Goal: Task Accomplishment & Management: Use online tool/utility

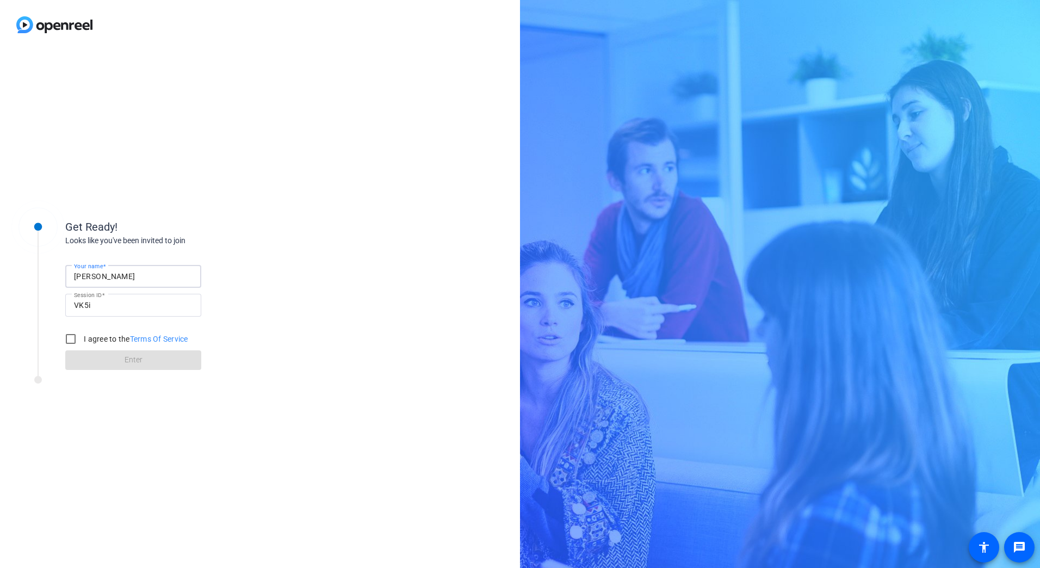
click at [197, 166] on div "Get Ready! Looks like you've been invited to join Your name [PERSON_NAME] W Ses…" at bounding box center [260, 308] width 520 height 518
click at [130, 282] on input "[PERSON_NAME]" at bounding box center [133, 276] width 119 height 13
type input "[PERSON_NAME]"
click at [74, 340] on input "I agree to the Terms Of Service" at bounding box center [71, 339] width 22 height 22
checkbox input "true"
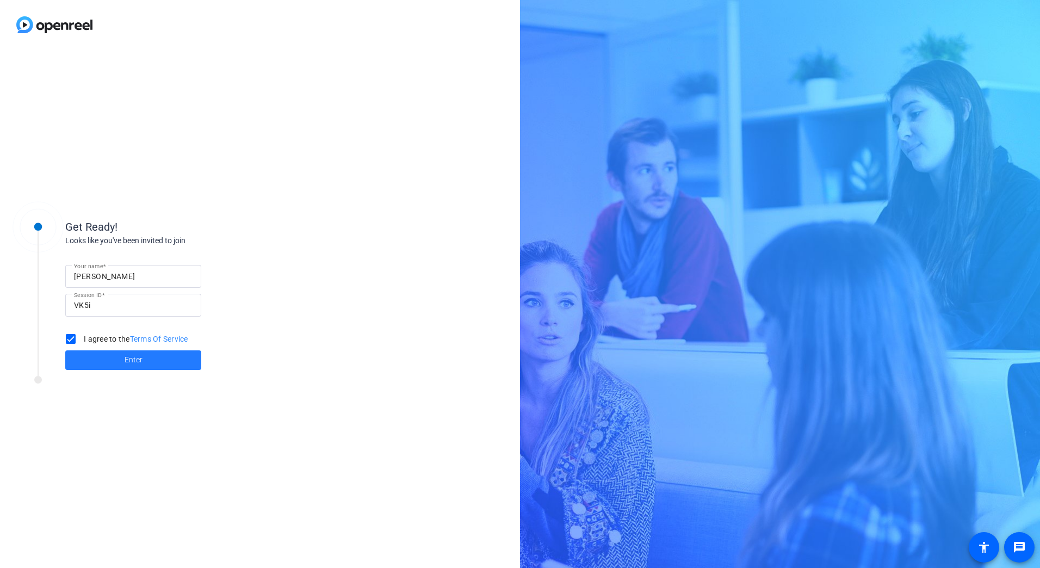
click at [95, 358] on span at bounding box center [133, 360] width 136 height 26
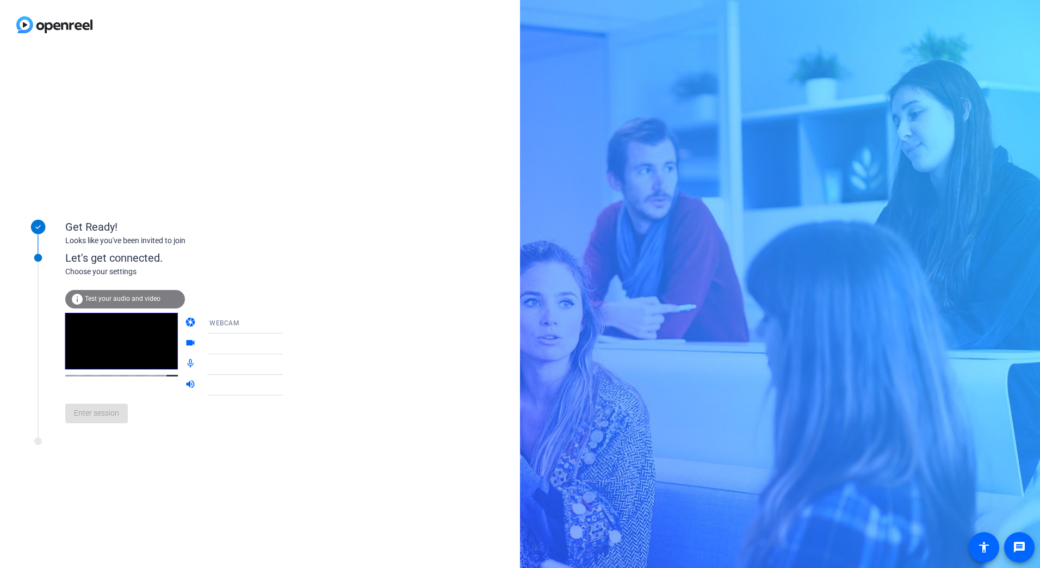
click at [100, 342] on video at bounding box center [121, 341] width 113 height 57
click at [287, 324] on icon at bounding box center [293, 322] width 13 height 13
click at [274, 322] on div at bounding box center [520, 284] width 1040 height 568
click at [287, 341] on icon at bounding box center [293, 343] width 13 height 13
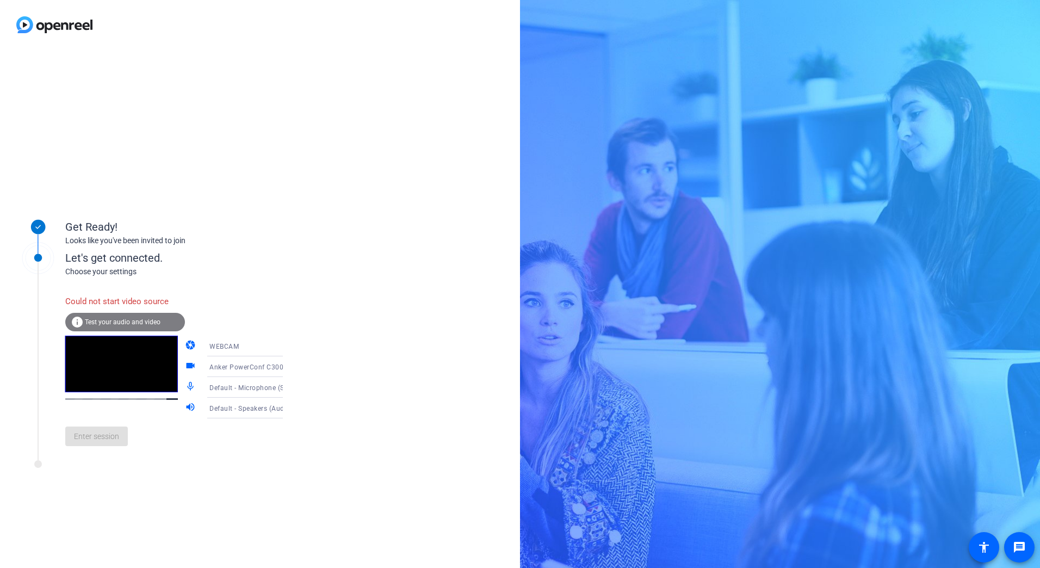
click at [110, 323] on span "Test your audio and video" at bounding box center [123, 322] width 76 height 8
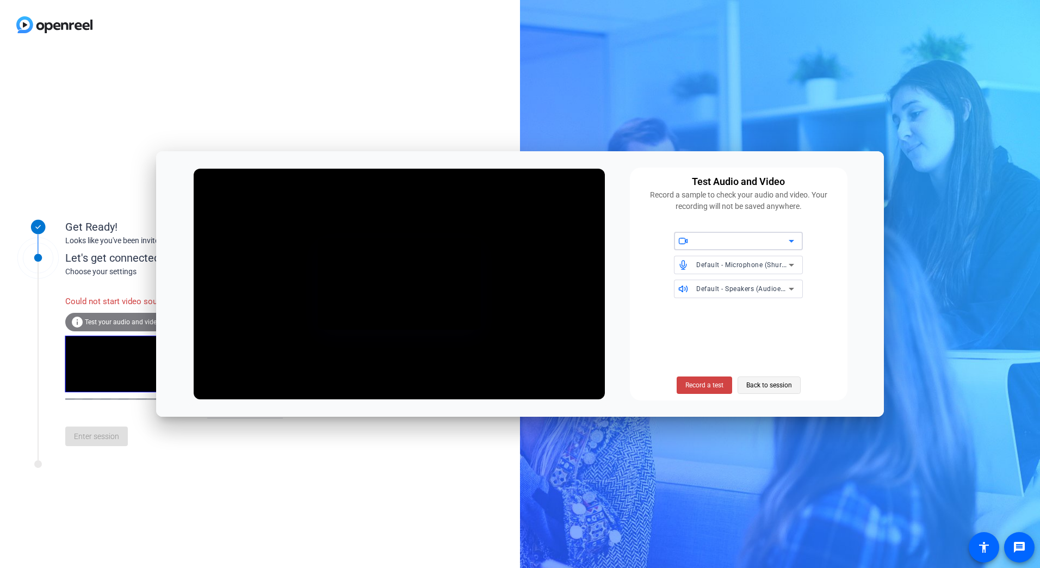
click at [774, 380] on span "Back to session" at bounding box center [769, 385] width 46 height 21
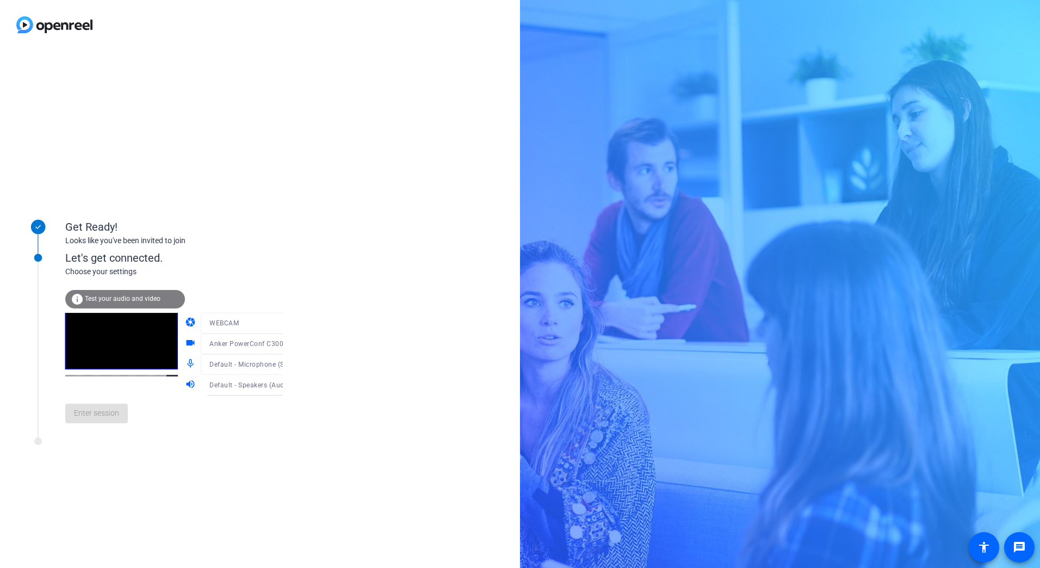
click at [105, 420] on div "Enter session" at bounding box center [185, 413] width 240 height 36
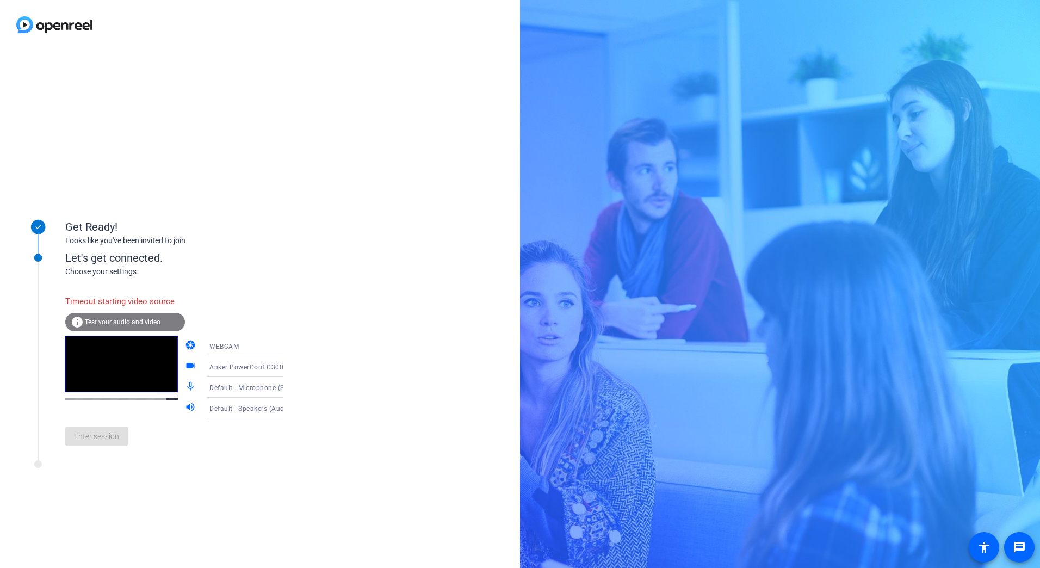
click at [102, 322] on span "Test your audio and video" at bounding box center [123, 322] width 76 height 8
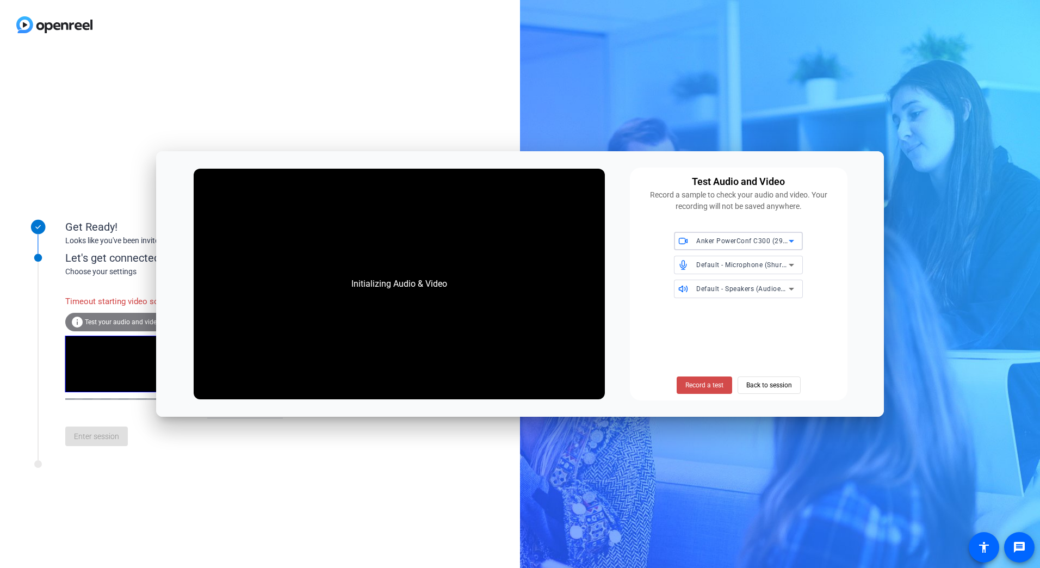
click at [711, 387] on span "Record a test" at bounding box center [704, 385] width 38 height 10
click at [707, 386] on span "Stop Testing (6s)" at bounding box center [703, 385] width 49 height 10
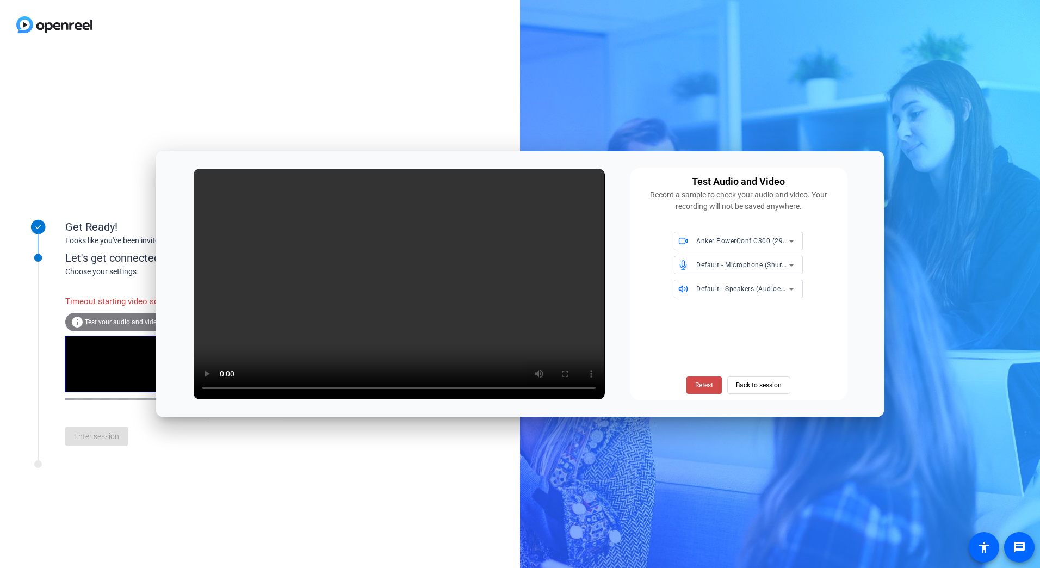
click at [708, 387] on span "Retest" at bounding box center [704, 385] width 18 height 10
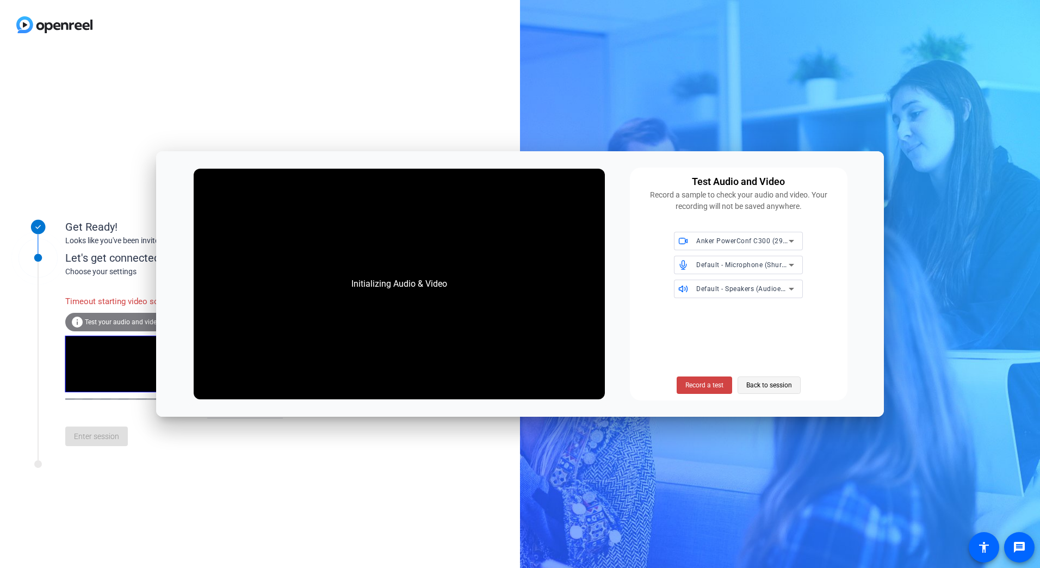
click at [747, 388] on span "Back to session" at bounding box center [769, 385] width 46 height 21
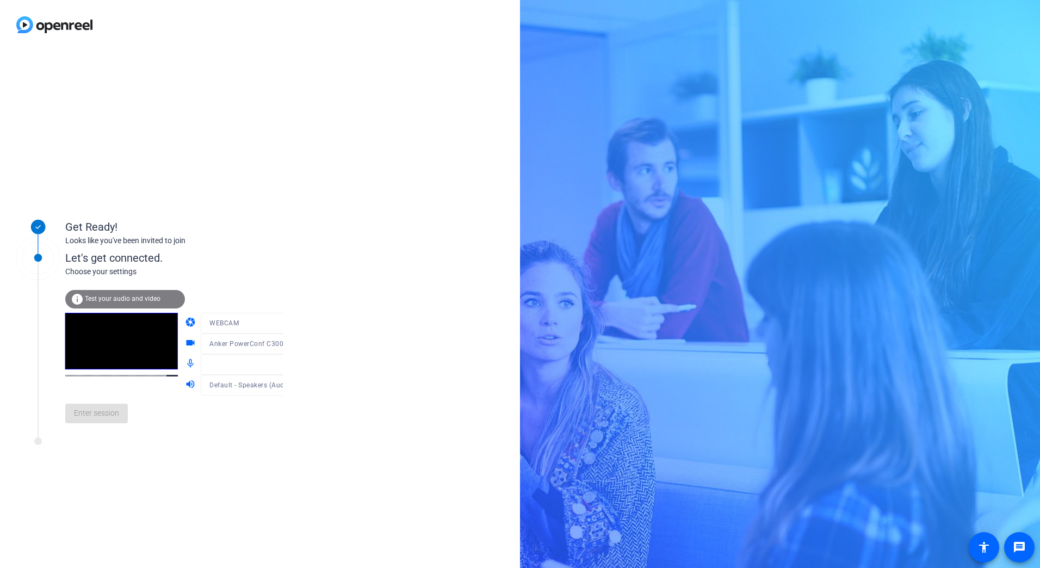
click at [76, 422] on div "Enter session" at bounding box center [185, 413] width 240 height 36
click at [215, 363] on div at bounding box center [253, 360] width 104 height 12
click at [267, 363] on div at bounding box center [253, 360] width 104 height 12
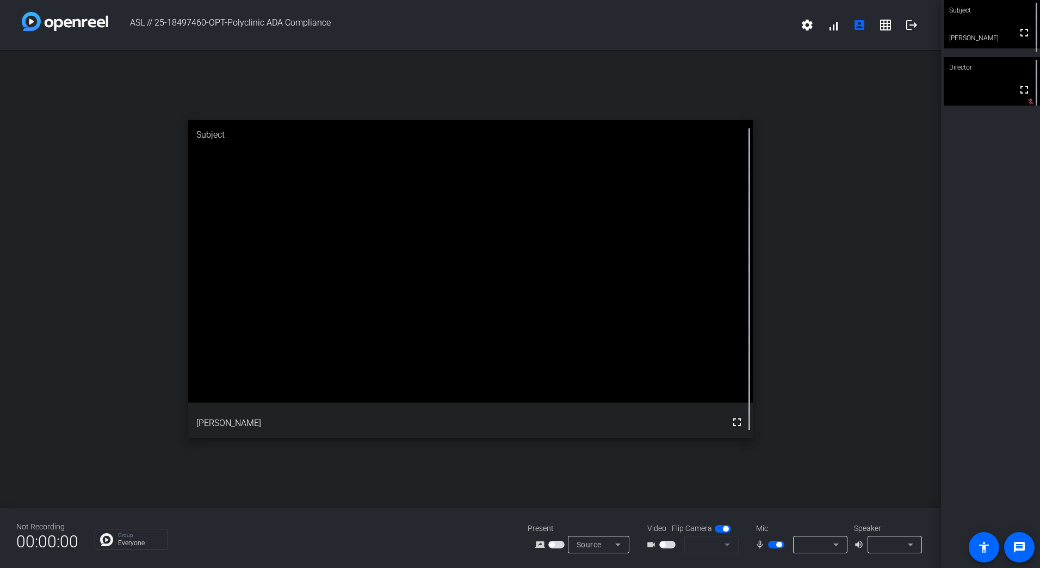
click at [425, 534] on div "Group Everyone" at bounding box center [303, 539] width 417 height 21
click at [988, 30] on video at bounding box center [991, 24] width 96 height 48
click at [989, 27] on video at bounding box center [991, 25] width 95 height 48
click at [989, 27] on video at bounding box center [991, 24] width 96 height 48
click at [990, 27] on video at bounding box center [991, 25] width 95 height 48
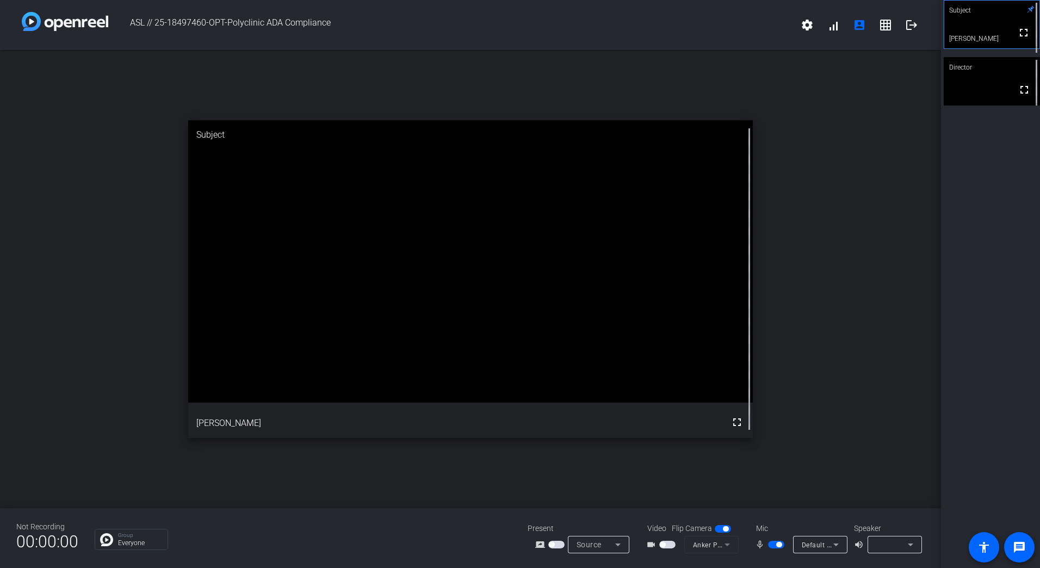
click at [670, 544] on span "button" at bounding box center [667, 544] width 16 height 8
click at [1017, 39] on mat-icon "fullscreen" at bounding box center [1023, 32] width 13 height 13
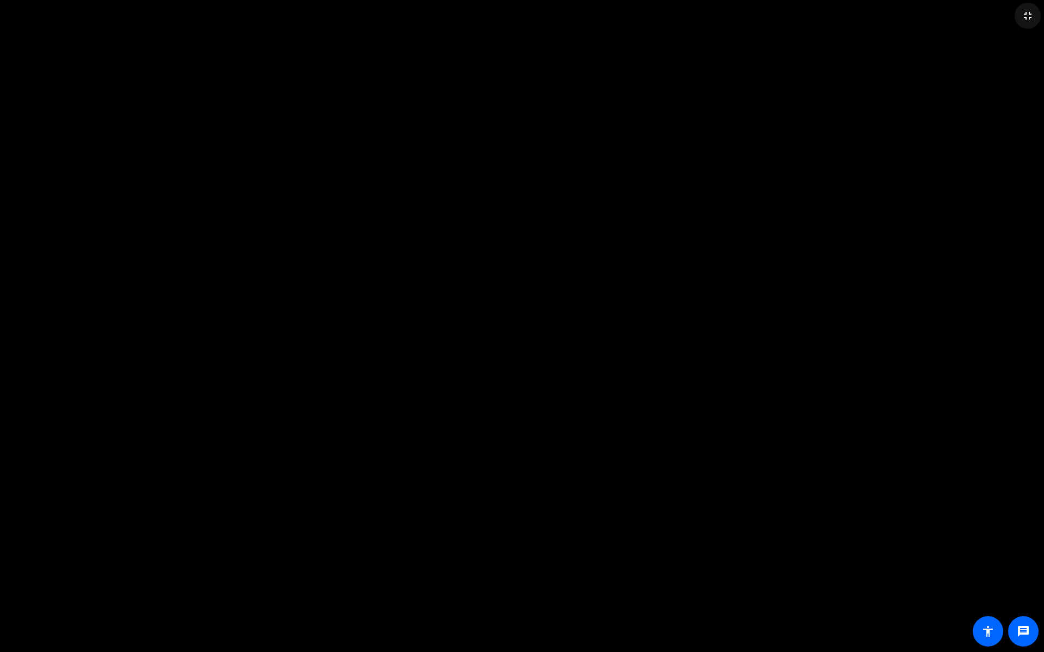
click at [1026, 14] on mat-icon "fullscreen_exit" at bounding box center [1027, 15] width 13 height 13
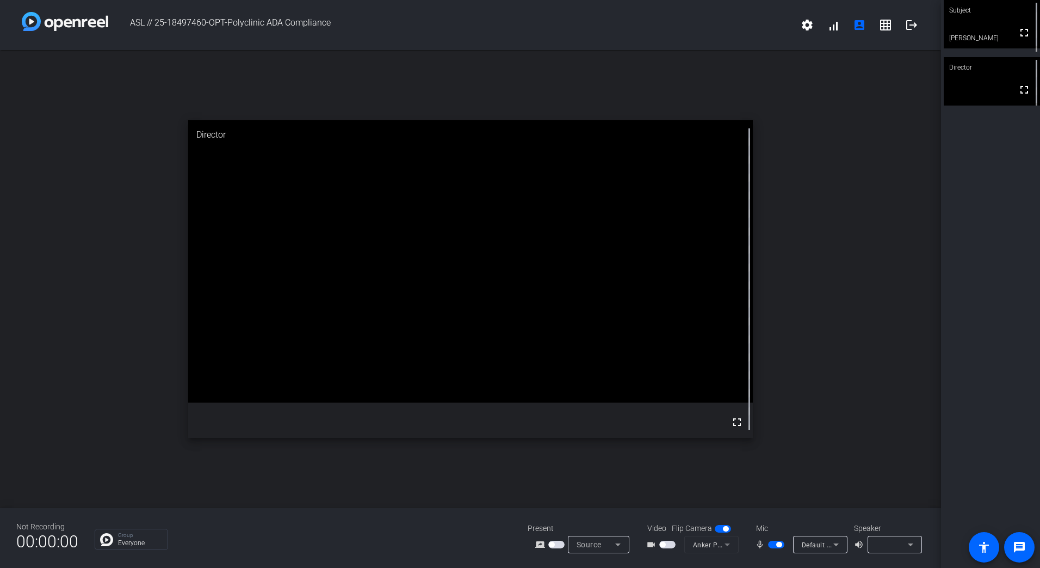
click at [675, 540] on mat-slide-toggle at bounding box center [668, 543] width 18 height 11
click at [673, 542] on span "button" at bounding box center [667, 544] width 16 height 8
click at [717, 529] on span "button" at bounding box center [722, 529] width 16 height 8
click at [905, 22] on mat-icon "logout" at bounding box center [911, 24] width 13 height 13
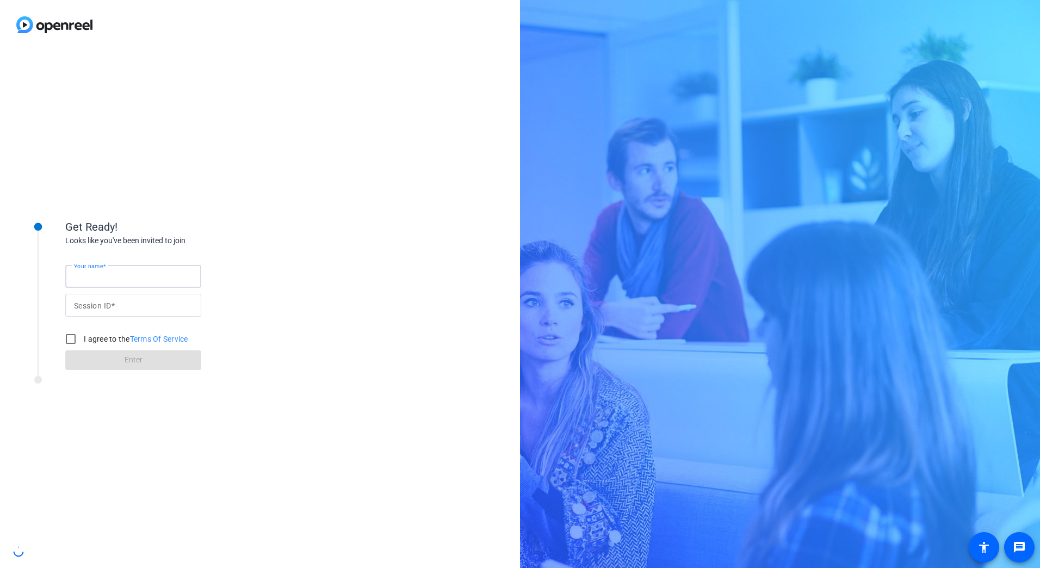
click at [155, 274] on input "Your name" at bounding box center [133, 276] width 119 height 13
type input "[PERSON_NAME]"
type input "VK5i"
click at [72, 338] on input "I agree to the Terms Of Service" at bounding box center [71, 339] width 22 height 22
checkbox input "true"
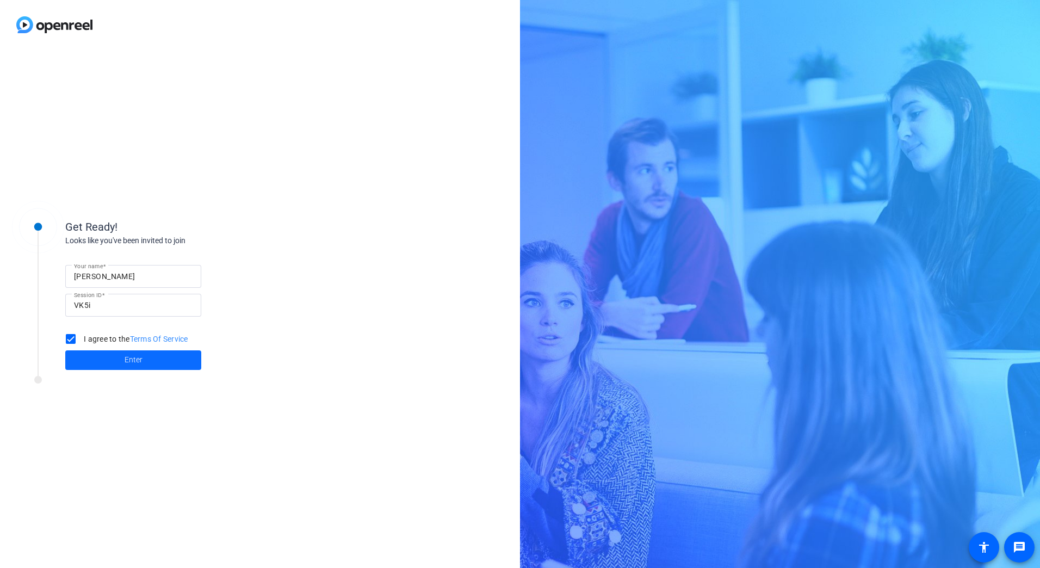
click at [87, 360] on span at bounding box center [133, 360] width 136 height 26
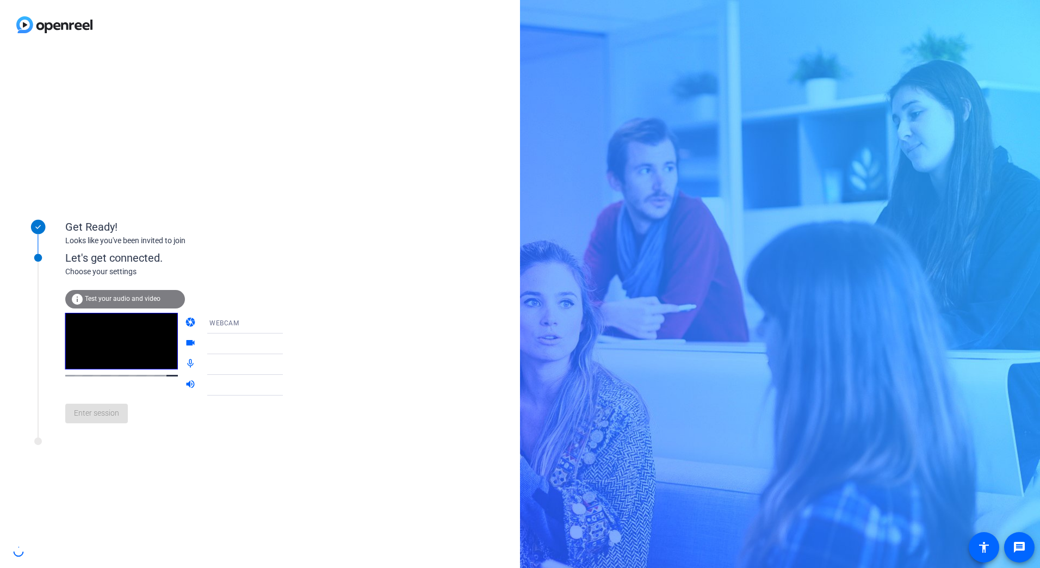
click at [262, 345] on div at bounding box center [249, 343] width 81 height 13
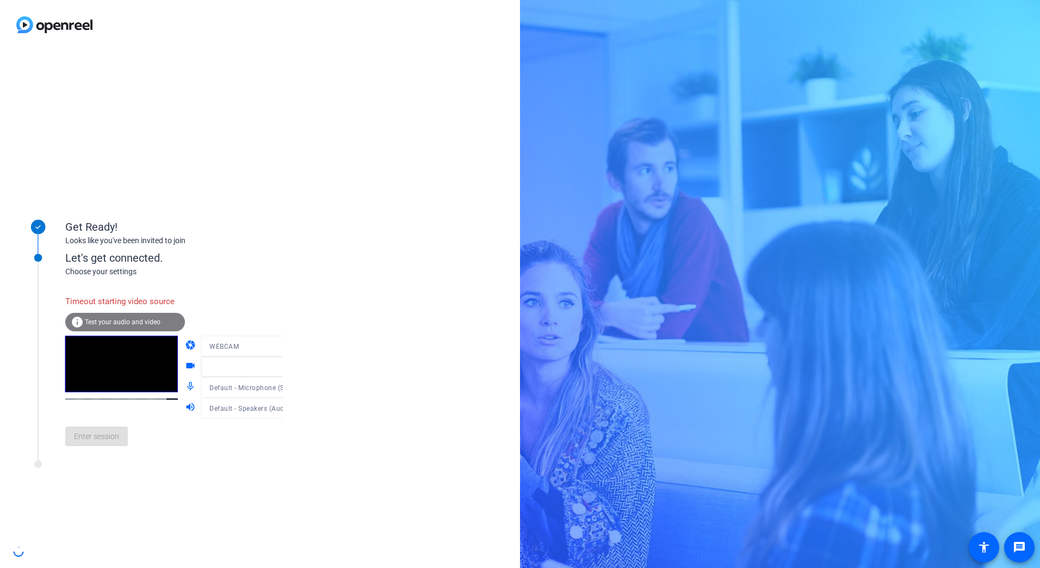
click at [270, 366] on div at bounding box center [253, 362] width 104 height 12
click at [214, 340] on div "WEBCAM" at bounding box center [249, 346] width 81 height 14
click at [214, 340] on div at bounding box center [520, 284] width 1040 height 568
click at [147, 318] on div "info Test your audio and video" at bounding box center [125, 322] width 120 height 18
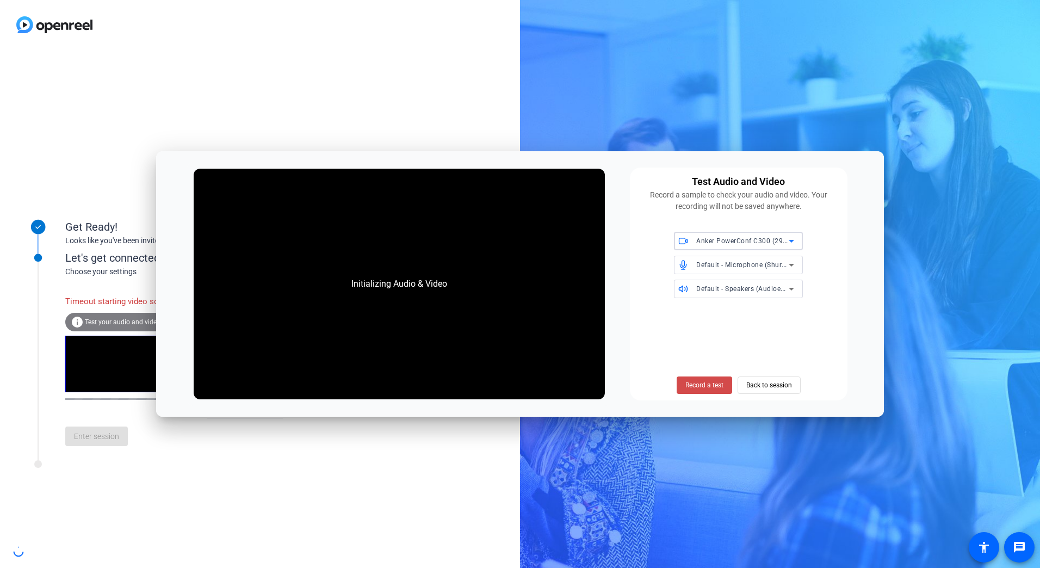
click at [717, 383] on span "Record a test" at bounding box center [704, 385] width 38 height 10
click at [704, 386] on span "Stop Testing (6s)" at bounding box center [703, 385] width 49 height 10
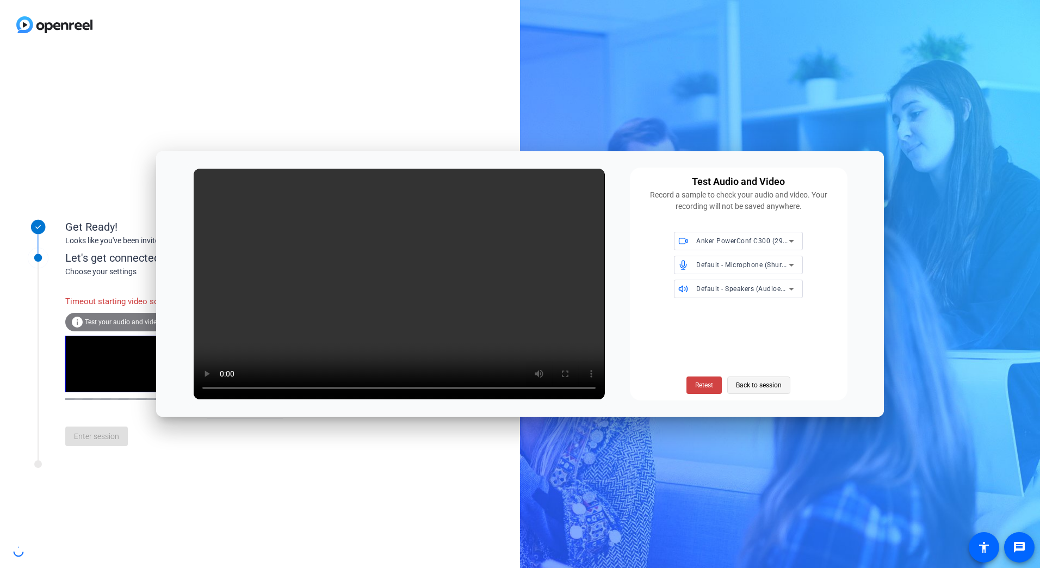
click at [750, 387] on span "Back to session" at bounding box center [759, 385] width 46 height 21
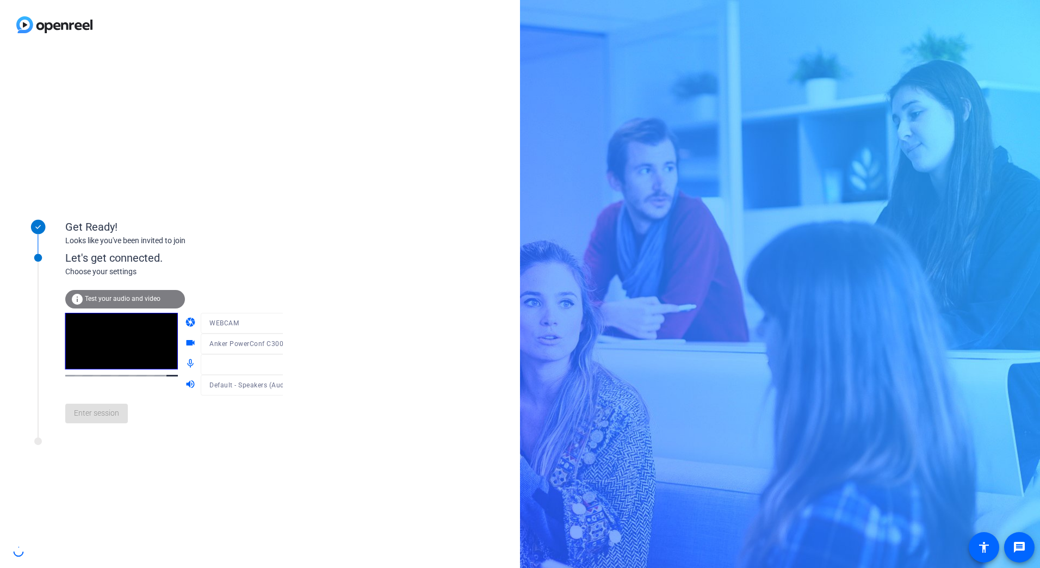
click at [268, 367] on mat-form-field at bounding box center [253, 364] width 104 height 21
click at [271, 363] on div at bounding box center [253, 360] width 104 height 12
click at [228, 319] on mat-form-field "WEBCAM" at bounding box center [253, 323] width 104 height 21
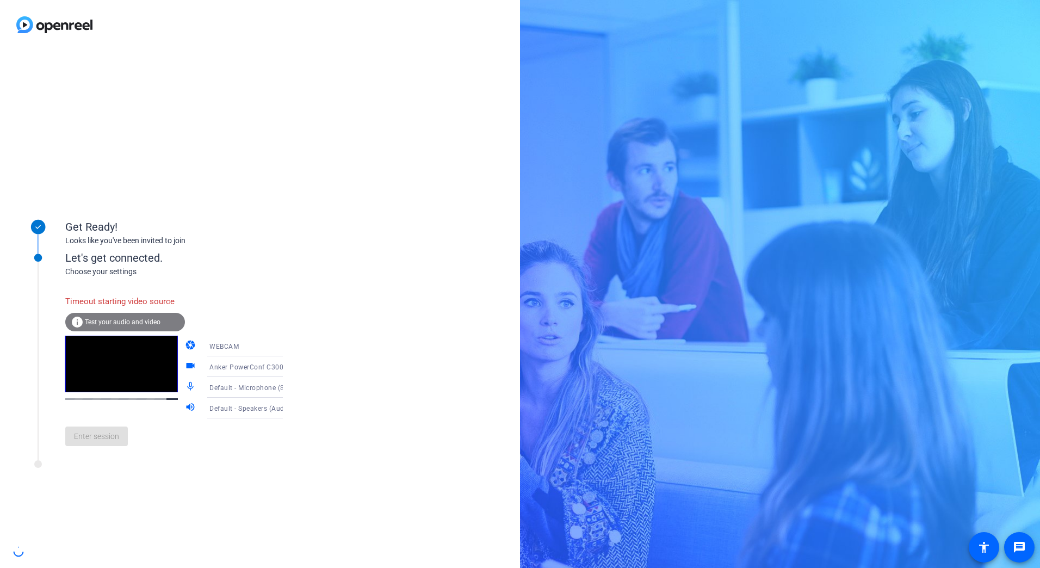
click at [94, 319] on span "Test your audio and video" at bounding box center [123, 322] width 76 height 8
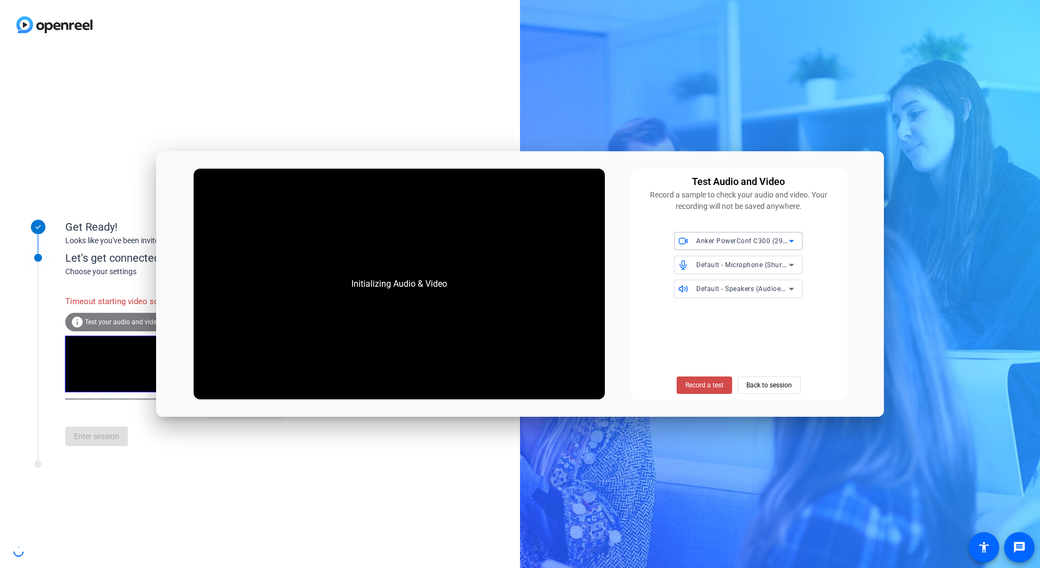
click at [712, 388] on span "Record a test" at bounding box center [704, 385] width 38 height 10
click at [705, 382] on span "Record a test" at bounding box center [704, 385] width 38 height 10
click at [753, 388] on div "Stop Testing (6s) Back to session" at bounding box center [737, 384] width 135 height 17
click at [760, 15] on div "Get Ready! Looks like you've been invited to join Let's get connected. Choose y…" at bounding box center [520, 284] width 1040 height 568
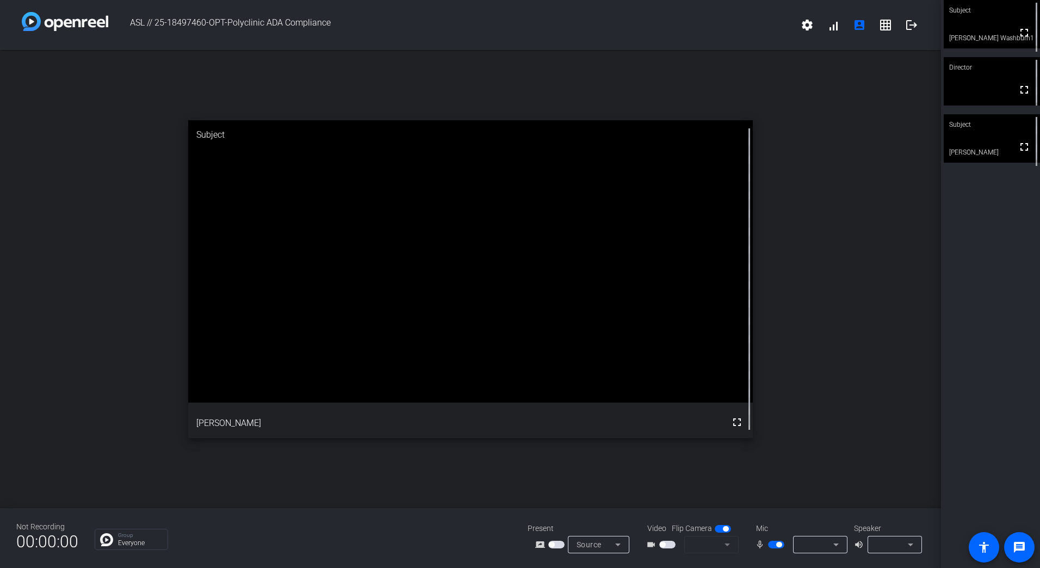
click at [670, 543] on span "button" at bounding box center [667, 544] width 16 height 8
click at [722, 544] on icon at bounding box center [726, 544] width 13 height 13
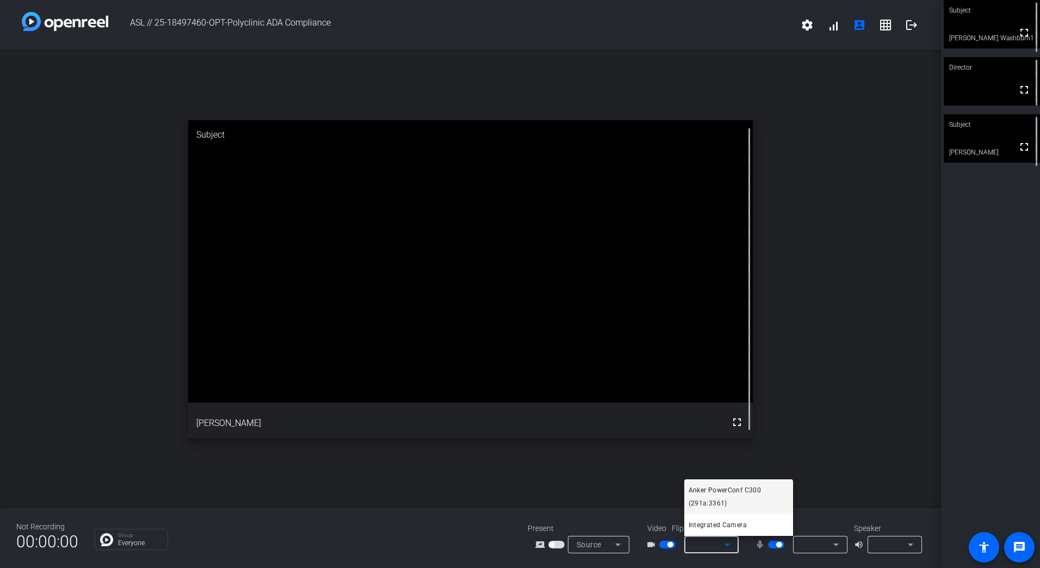
click at [725, 496] on span "Anker PowerConf C300 (291a:3361)" at bounding box center [738, 496] width 100 height 26
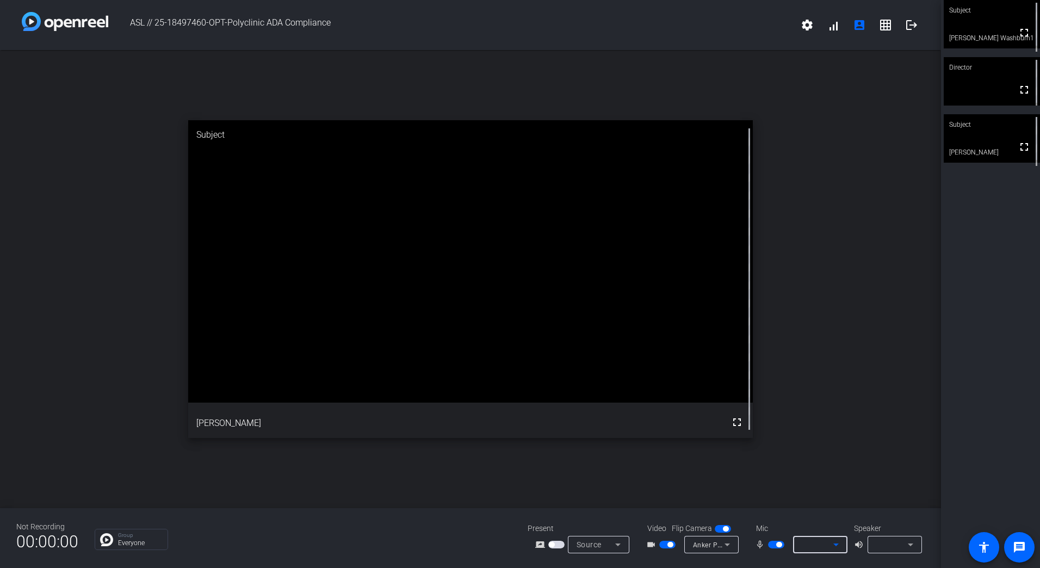
click at [835, 546] on icon at bounding box center [835, 544] width 13 height 13
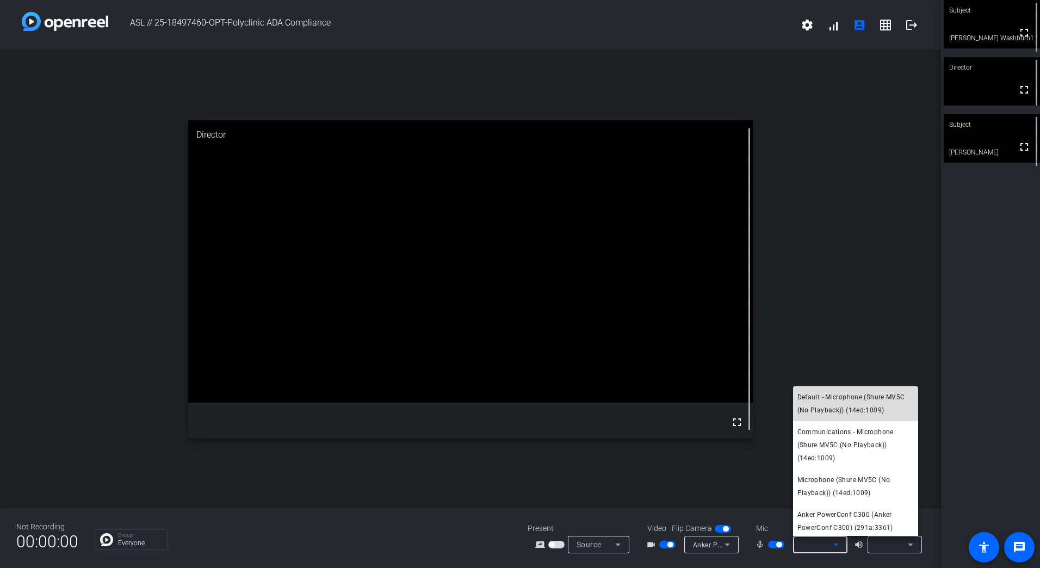
click at [855, 408] on span "Default - Microphone (Shure MV5C (No Playback)) (14ed:1009)" at bounding box center [855, 403] width 116 height 26
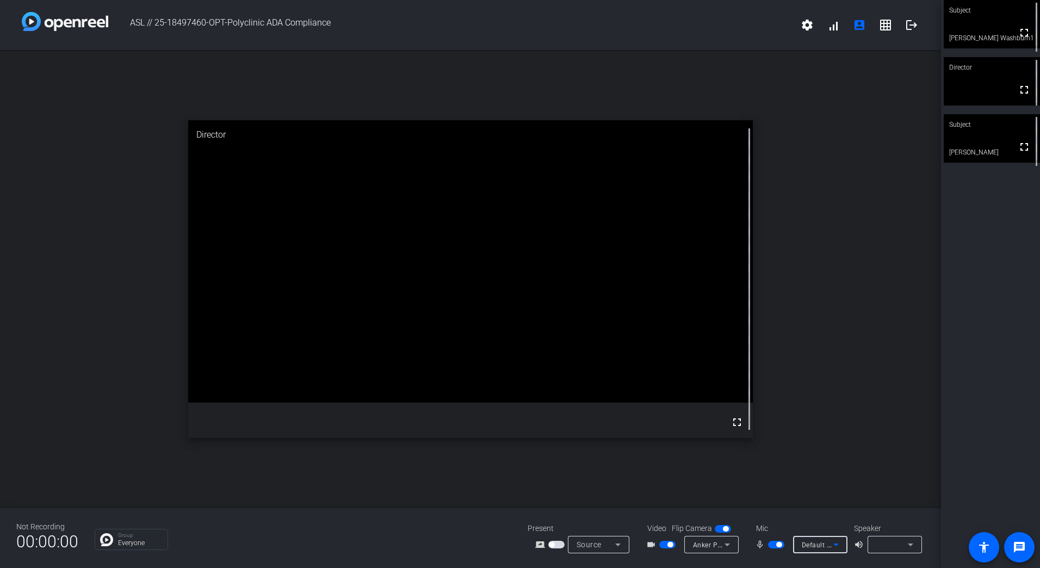
click at [896, 538] on div at bounding box center [892, 544] width 32 height 13
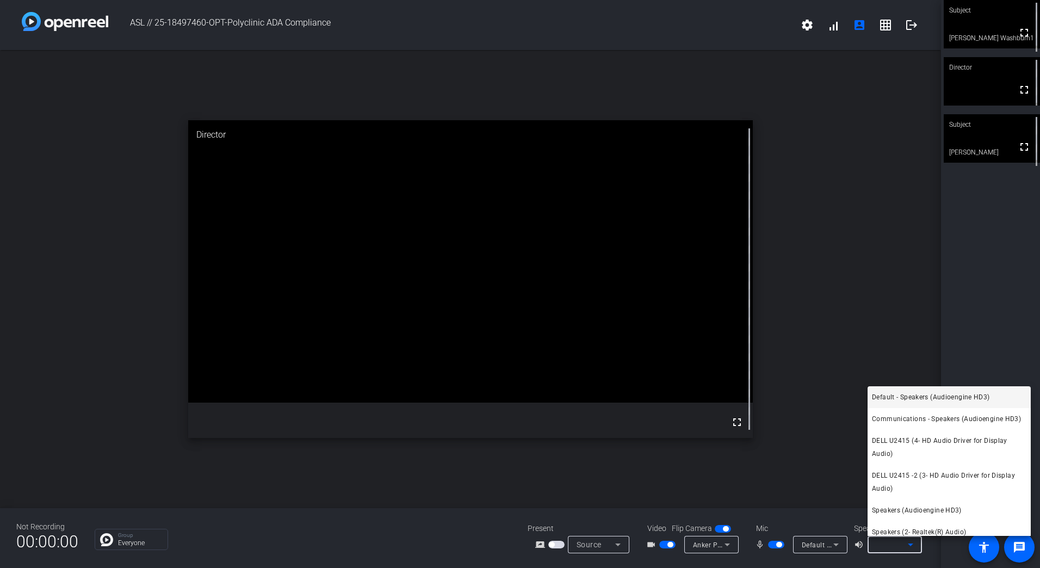
click at [967, 263] on div at bounding box center [520, 284] width 1040 height 568
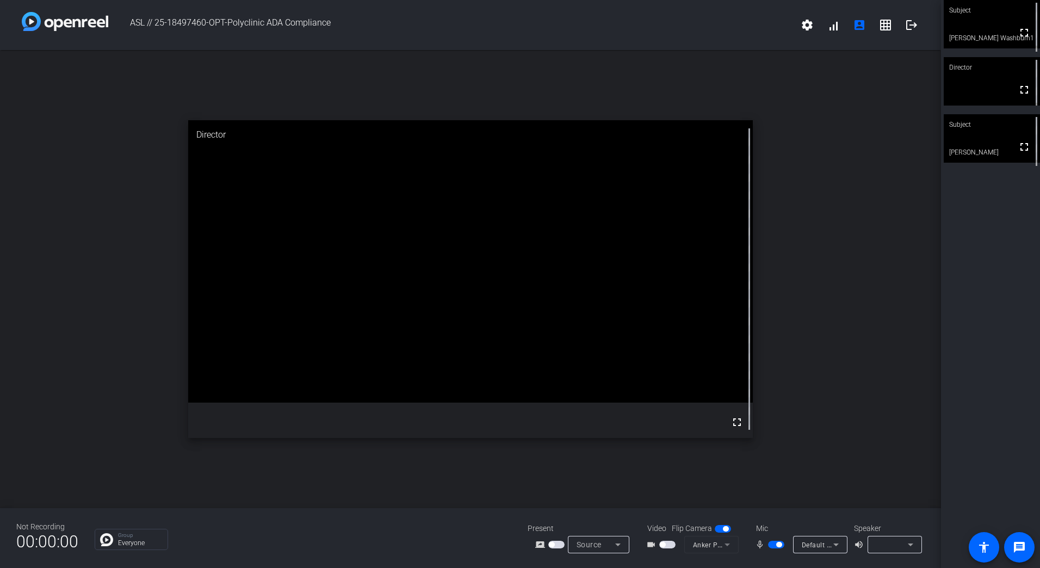
click at [670, 544] on span "button" at bounding box center [667, 544] width 16 height 8
click at [916, 20] on mat-icon "logout" at bounding box center [911, 24] width 13 height 13
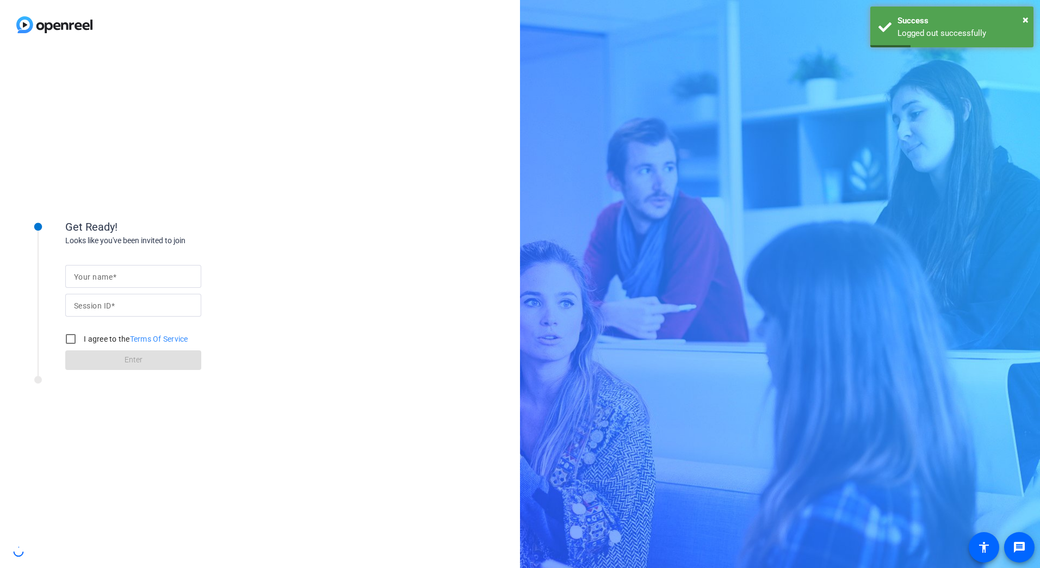
click at [107, 257] on div "Your name Session ID I agree to the Terms Of Service Enter" at bounding box center [173, 307] width 217 height 123
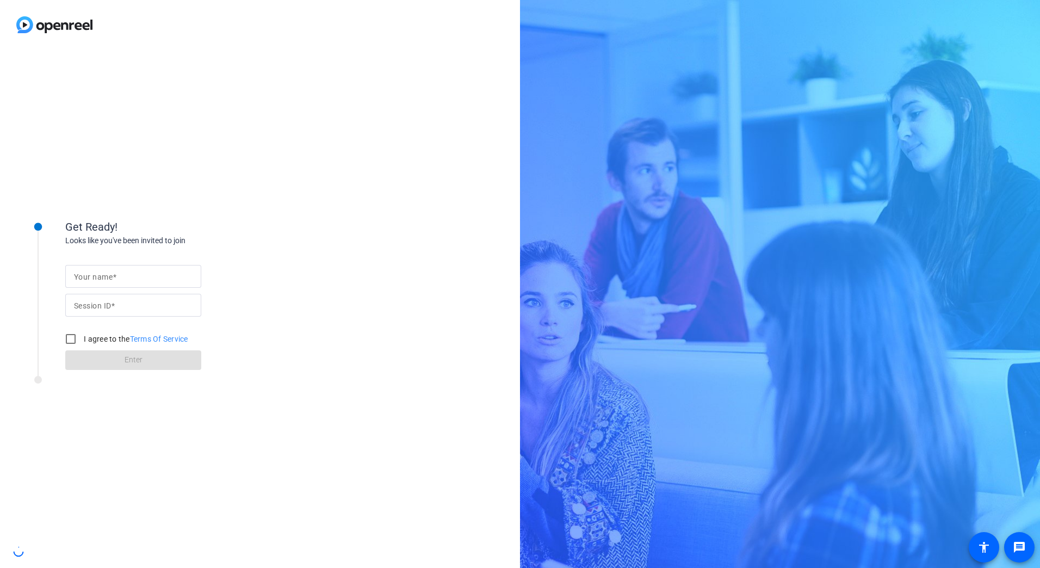
click at [111, 272] on mat-label "Your name" at bounding box center [93, 276] width 39 height 9
click at [111, 272] on input "Your name" at bounding box center [133, 276] width 119 height 13
type input "[PERSON_NAME]"
click at [122, 301] on input "Session ID" at bounding box center [133, 305] width 119 height 13
paste input "VK5i"
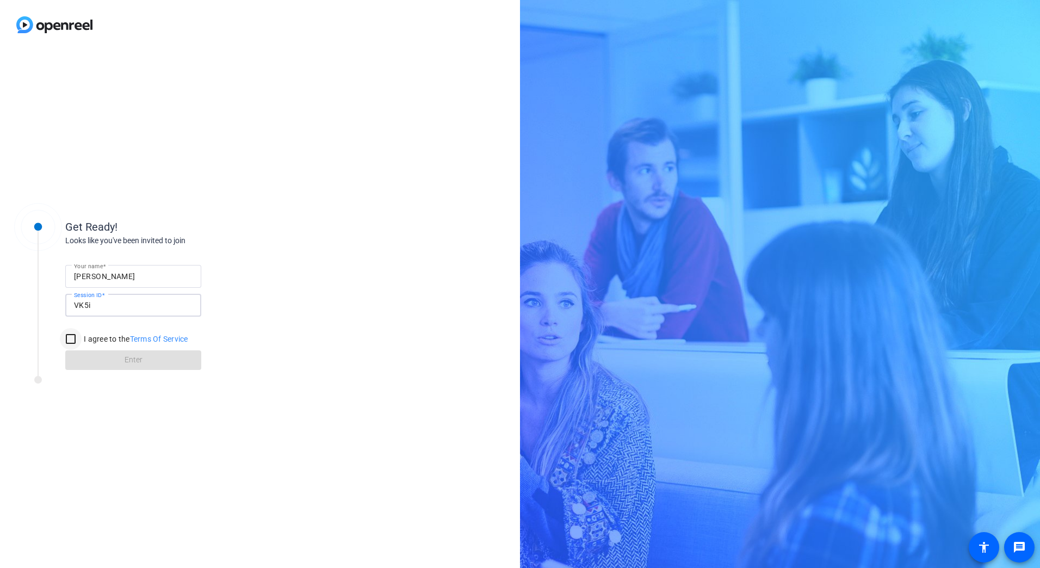
type input "VK5i"
click at [70, 336] on input "I agree to the Terms Of Service" at bounding box center [71, 339] width 22 height 22
checkbox input "true"
click at [97, 363] on span at bounding box center [133, 360] width 136 height 26
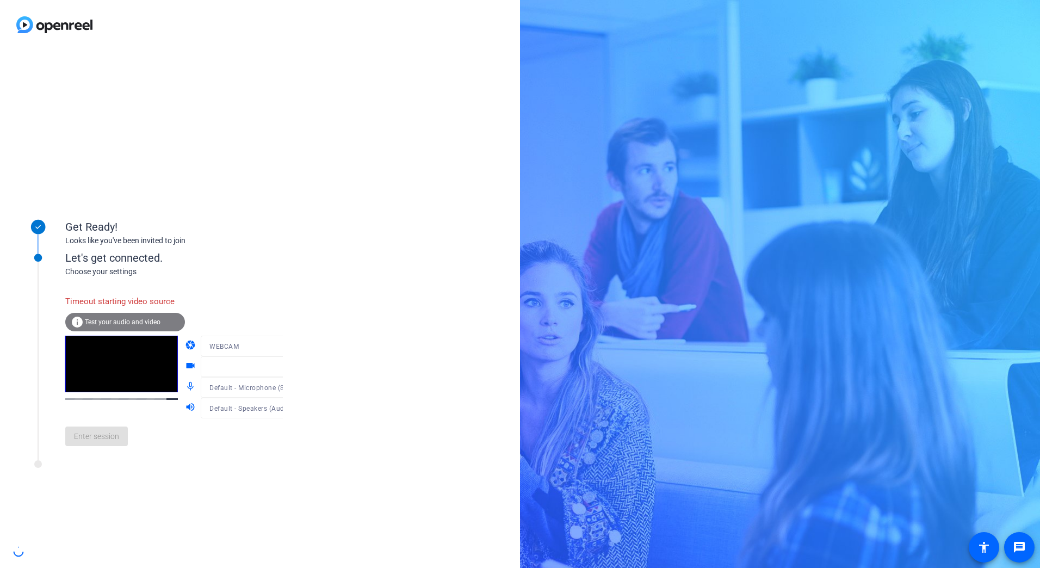
click at [143, 322] on span "Test your audio and video" at bounding box center [123, 322] width 76 height 8
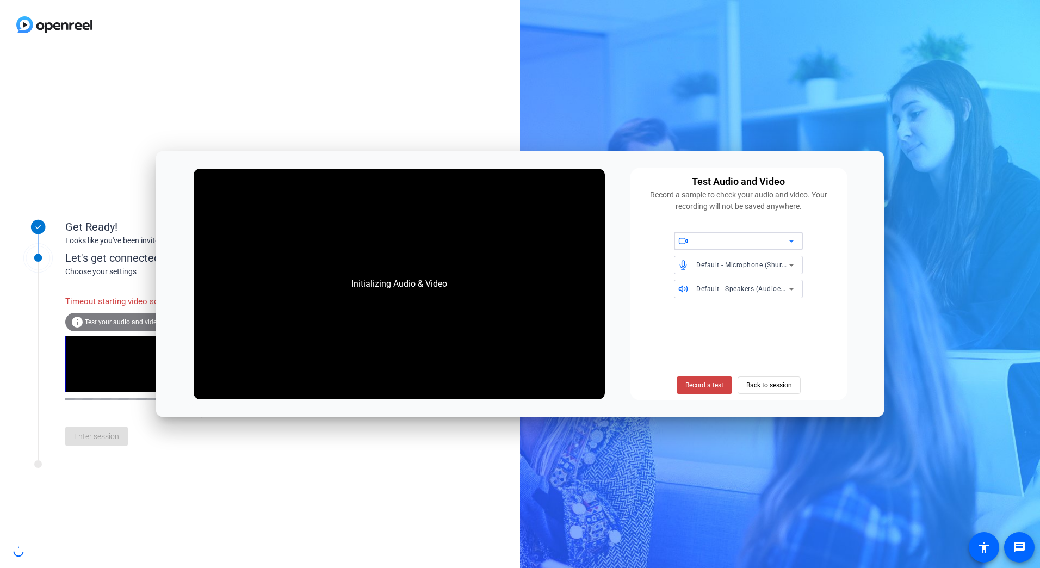
click at [750, 239] on div at bounding box center [742, 240] width 92 height 13
click at [790, 239] on icon at bounding box center [791, 240] width 13 height 13
click at [792, 240] on icon at bounding box center [791, 240] width 13 height 13
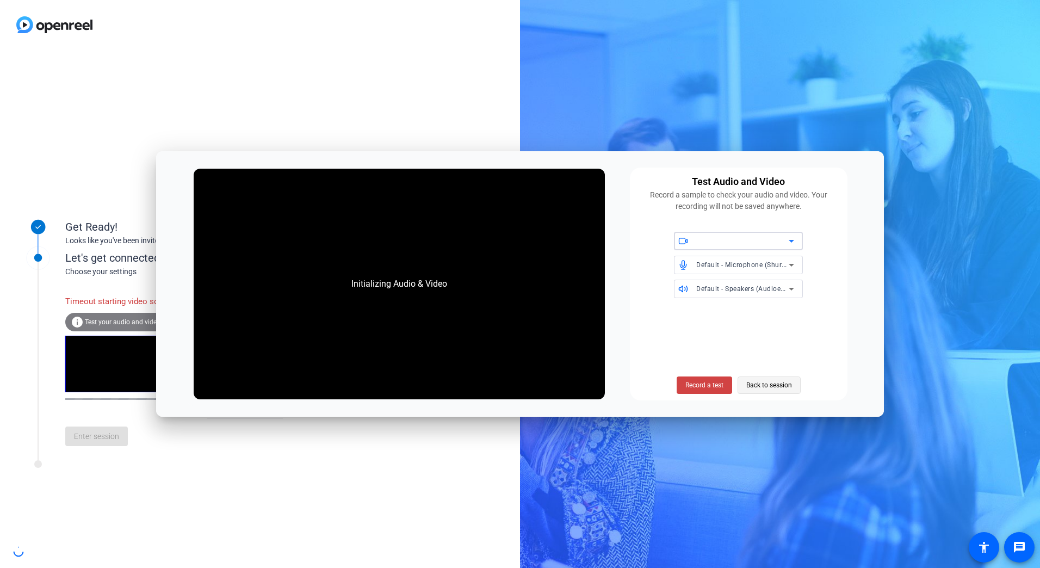
click at [775, 388] on span "Back to session" at bounding box center [769, 385] width 46 height 21
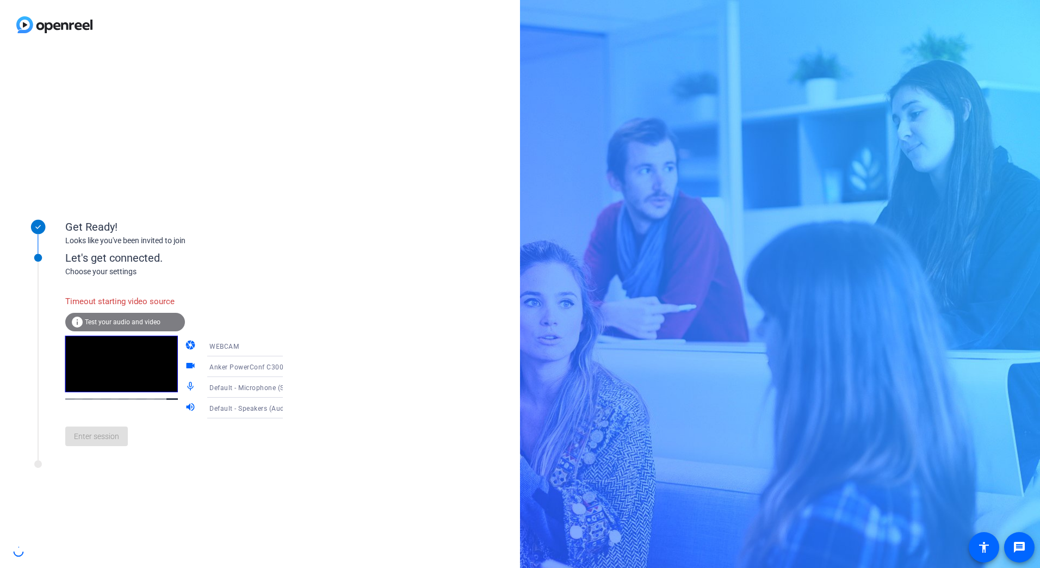
click at [287, 347] on icon at bounding box center [293, 345] width 13 height 13
click at [271, 346] on div at bounding box center [520, 284] width 1040 height 568
click at [287, 370] on icon at bounding box center [293, 366] width 13 height 13
click at [249, 391] on span "Anker PowerConf C300 (291a:3361)" at bounding box center [236, 394] width 84 height 26
click at [260, 387] on span "Default - Microphone (Shure MV5C (No Playback)) (14ed:1009)" at bounding box center [309, 387] width 201 height 9
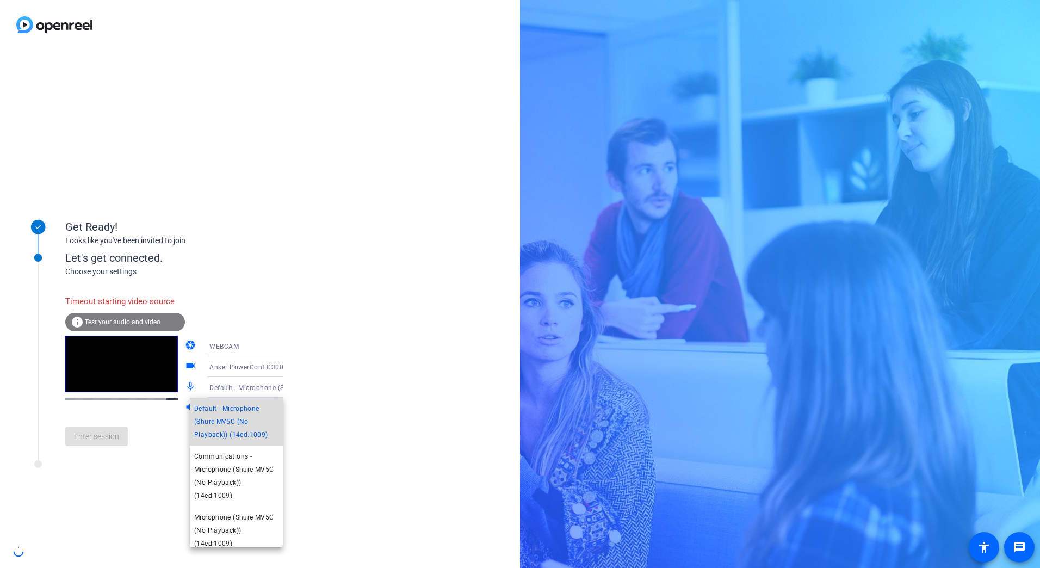
click at [262, 431] on span "Default - Microphone (Shure MV5C (No Playback)) (14ed:1009)" at bounding box center [236, 421] width 84 height 39
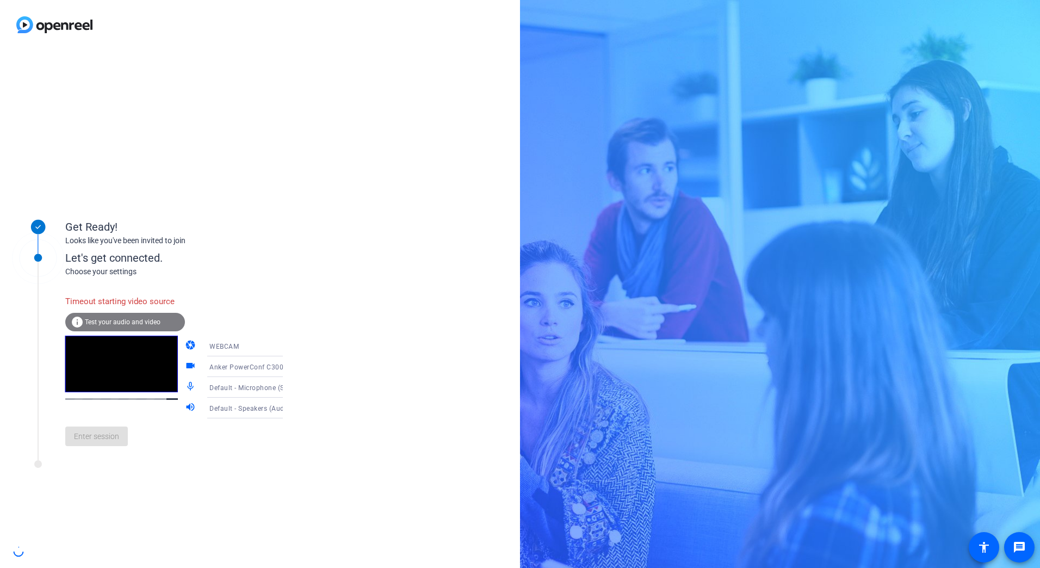
click at [287, 409] on icon at bounding box center [293, 407] width 13 height 13
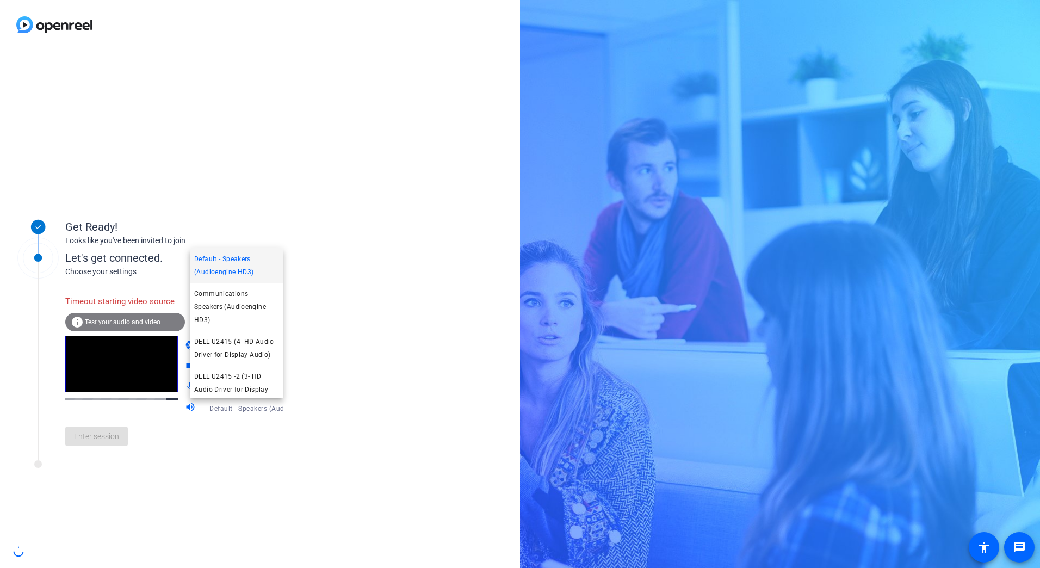
click at [375, 407] on div at bounding box center [520, 284] width 1040 height 568
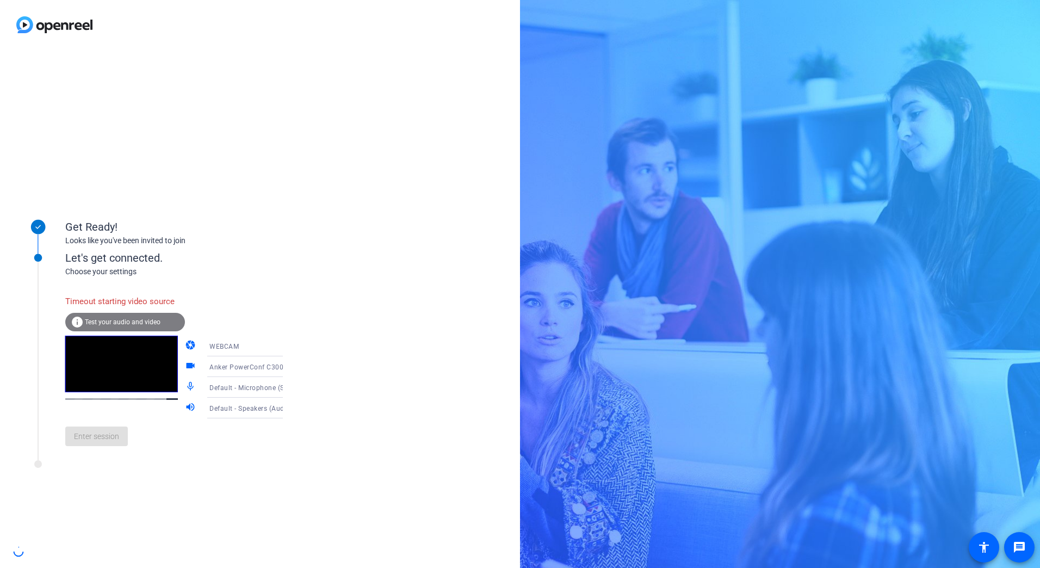
click at [111, 318] on span "Test your audio and video" at bounding box center [123, 322] width 76 height 8
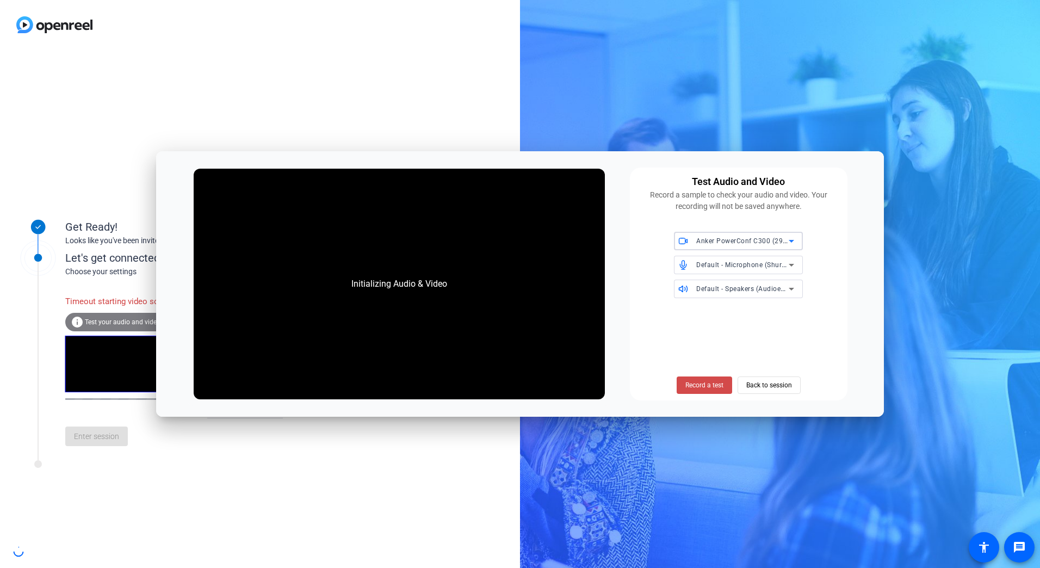
click at [692, 388] on span "Record a test" at bounding box center [704, 385] width 38 height 10
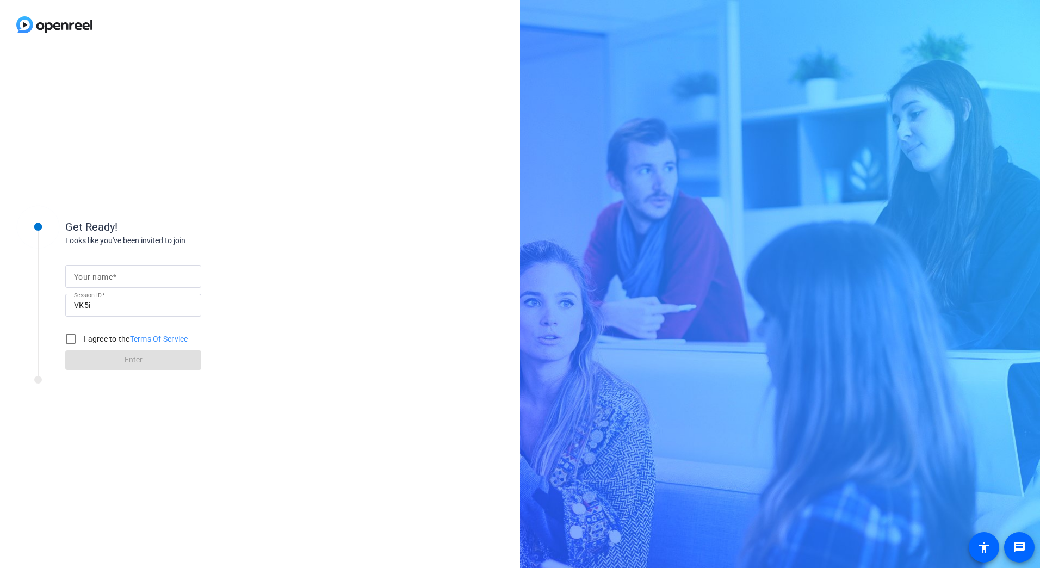
click at [126, 266] on div at bounding box center [133, 276] width 119 height 23
type input "[PERSON_NAME]"
click at [325, 165] on div "Get Ready! Looks like you've been invited to join Your name Taylor Washburn Ses…" at bounding box center [260, 308] width 520 height 518
click at [68, 338] on input "I agree to the Terms Of Service" at bounding box center [71, 339] width 22 height 22
checkbox input "true"
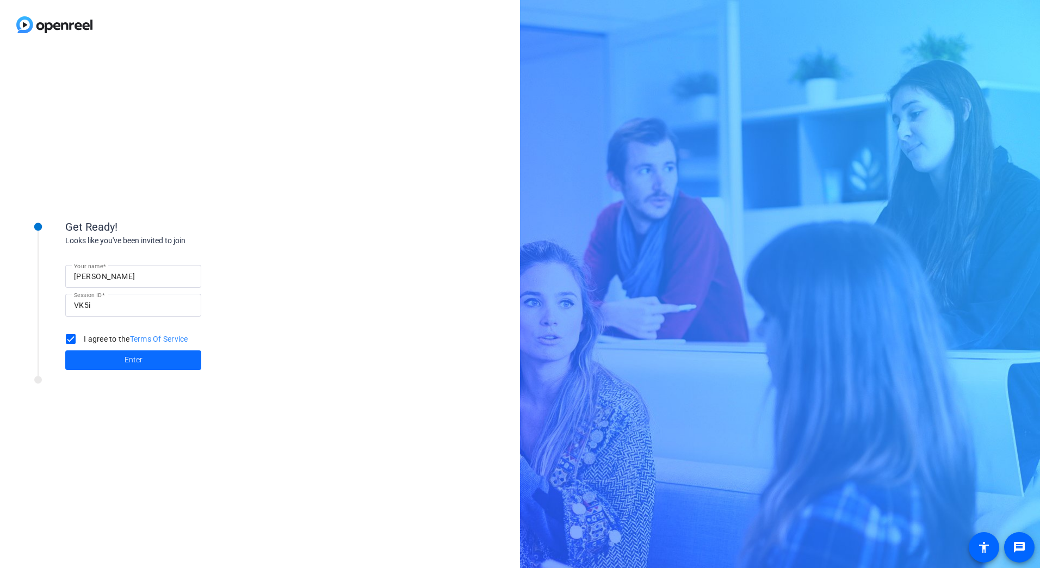
click at [108, 362] on span at bounding box center [133, 360] width 136 height 26
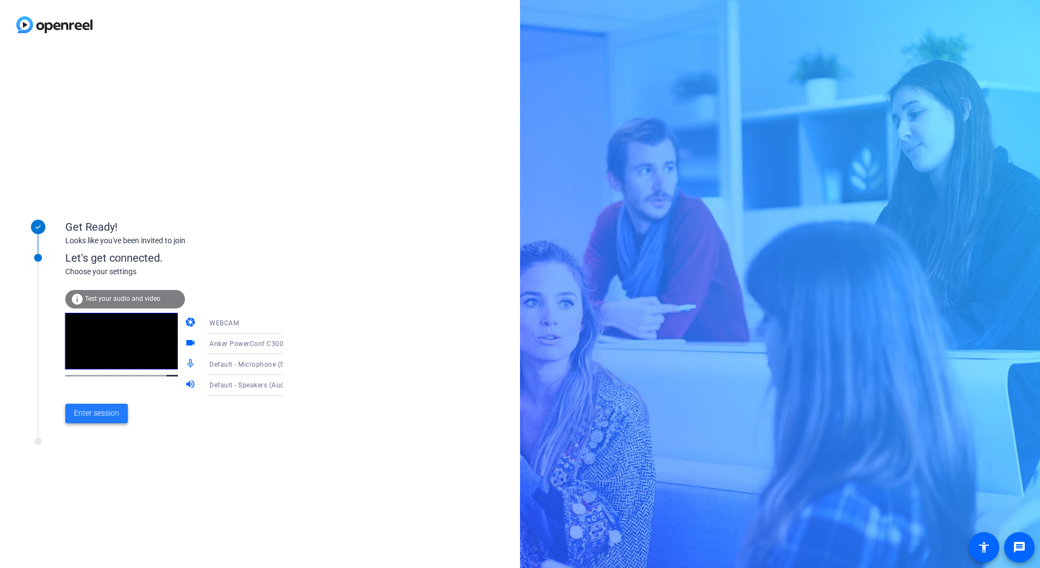
click at [94, 415] on span "Enter session" at bounding box center [96, 412] width 45 height 11
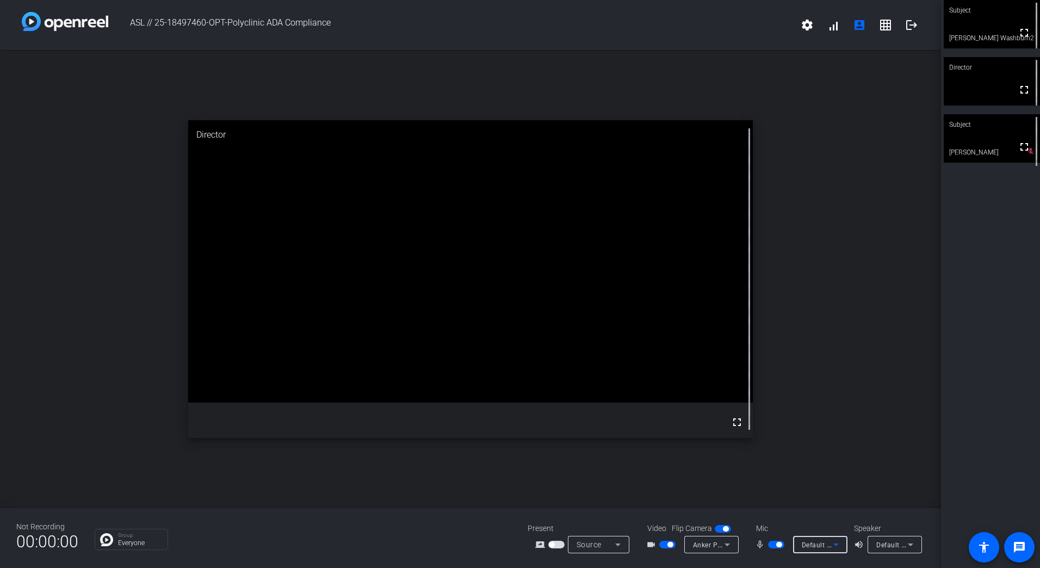
click at [813, 544] on span "Default - Microphone (Shure MV5C (No Playback)) (14ed:1009)" at bounding box center [901, 544] width 201 height 9
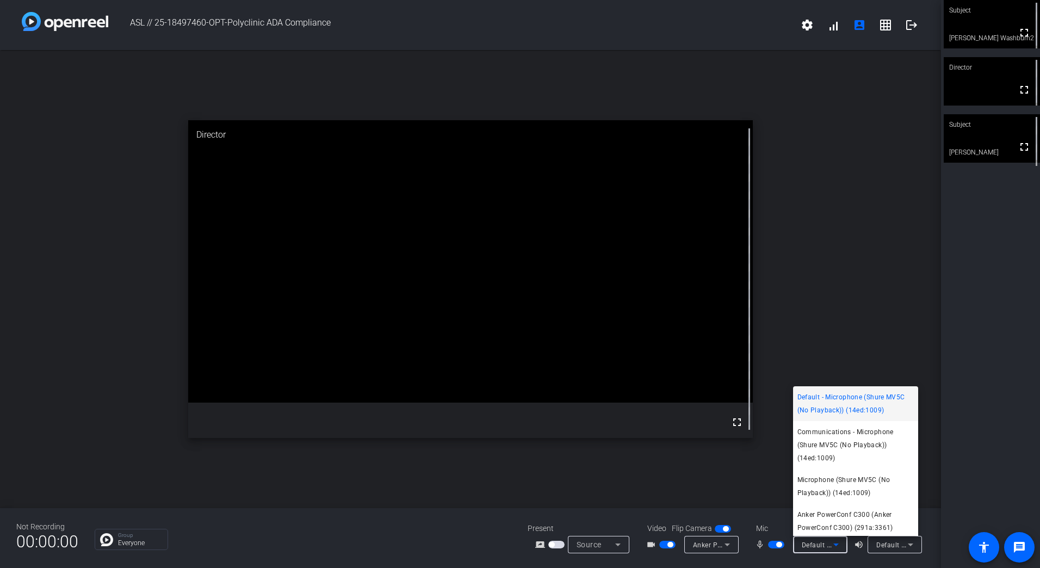
click at [989, 458] on div at bounding box center [520, 284] width 1040 height 568
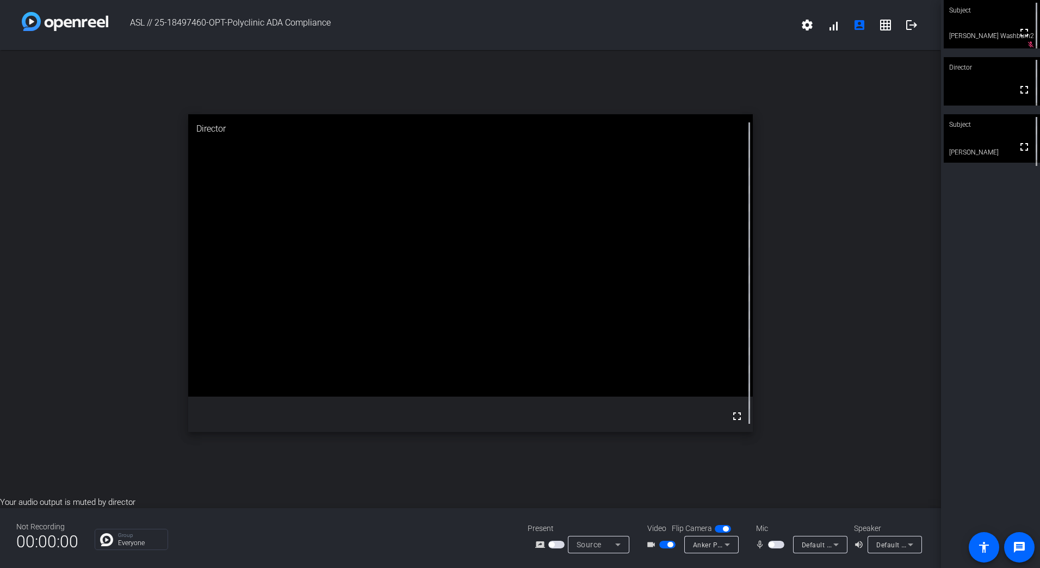
click at [894, 548] on span "Default - Speakers (Audioengine HD3)" at bounding box center [936, 544] width 120 height 9
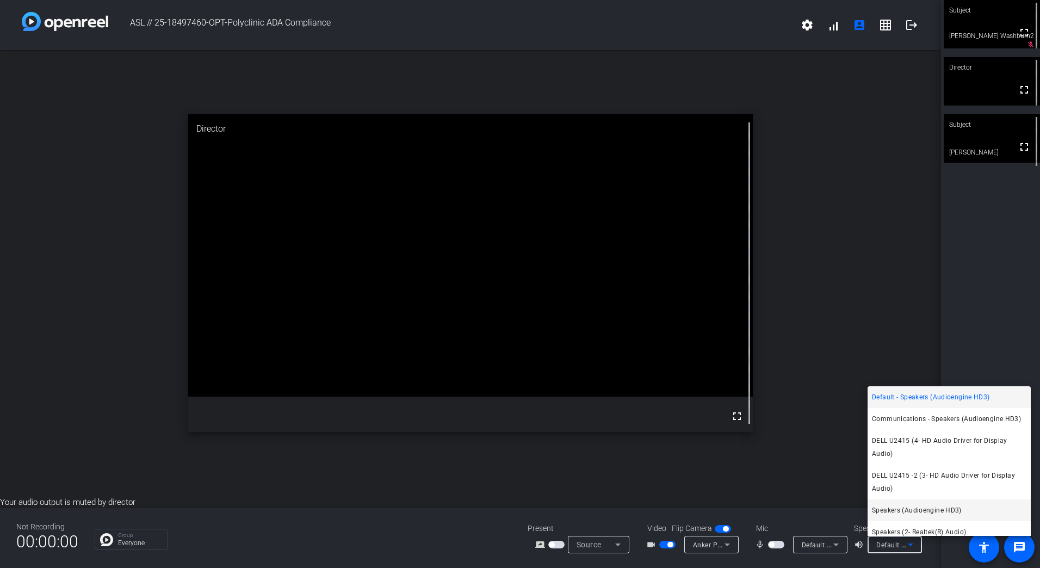
click at [904, 512] on span "Speakers (Audioengine HD3)" at bounding box center [917, 510] width 90 height 13
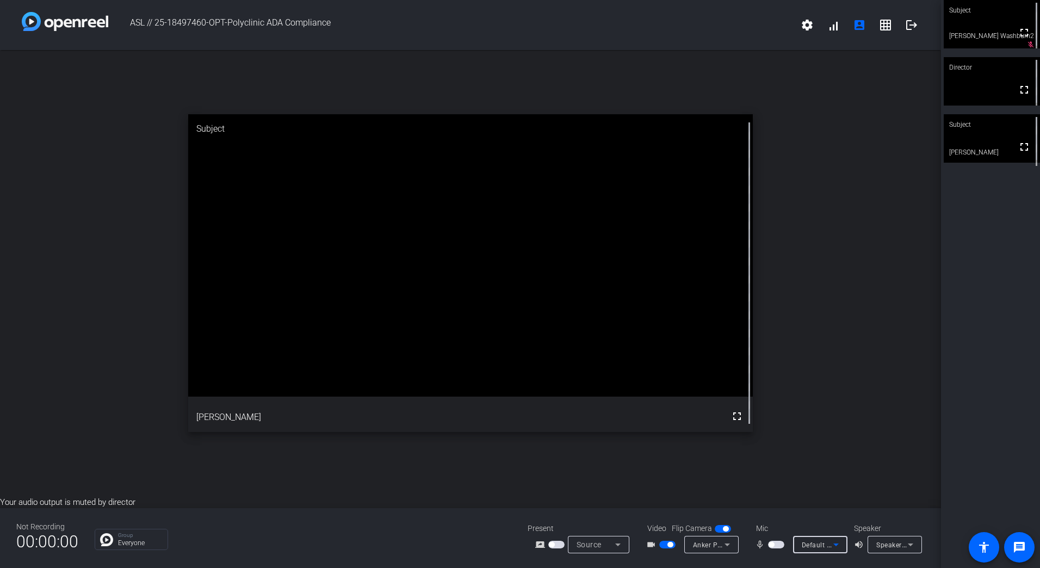
click at [829, 545] on icon at bounding box center [835, 544] width 13 height 13
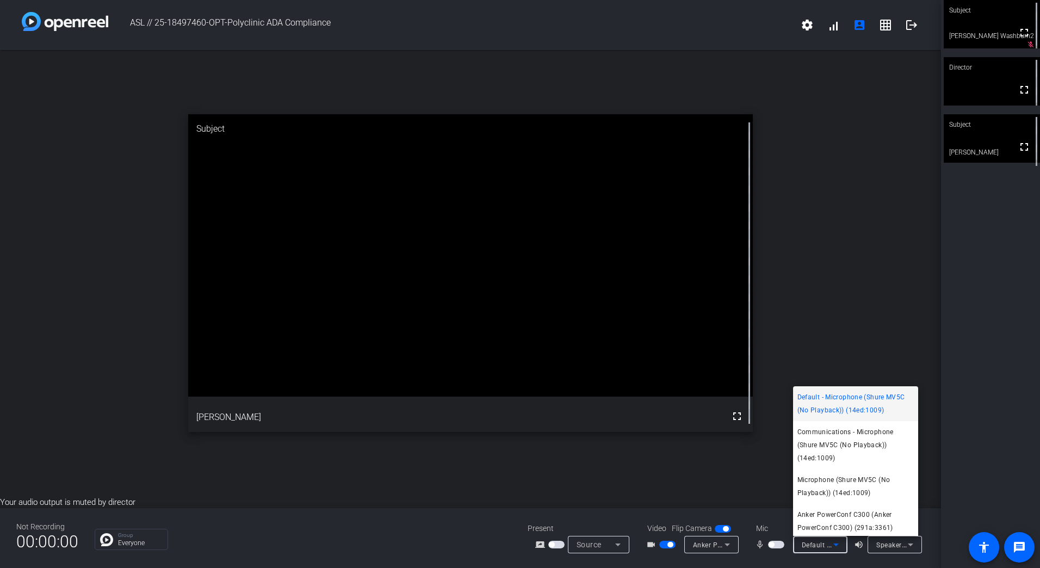
click at [861, 412] on span "Default - Microphone (Shure MV5C (No Playback)) (14ed:1009)" at bounding box center [855, 403] width 116 height 26
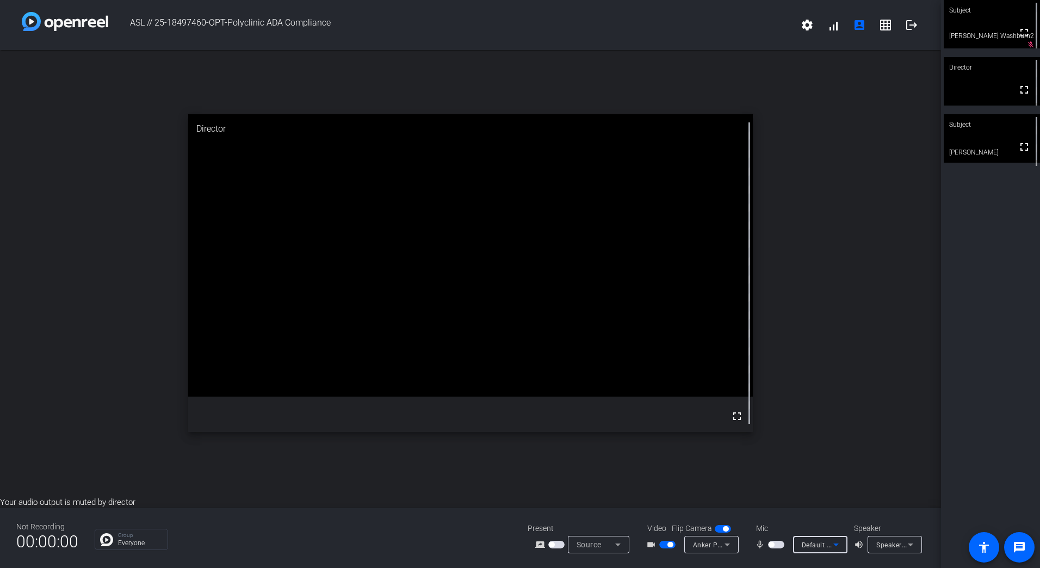
click at [778, 546] on span "button" at bounding box center [776, 544] width 16 height 8
click at [888, 546] on span "Speakers (Audioengine HD3)" at bounding box center [921, 544] width 91 height 9
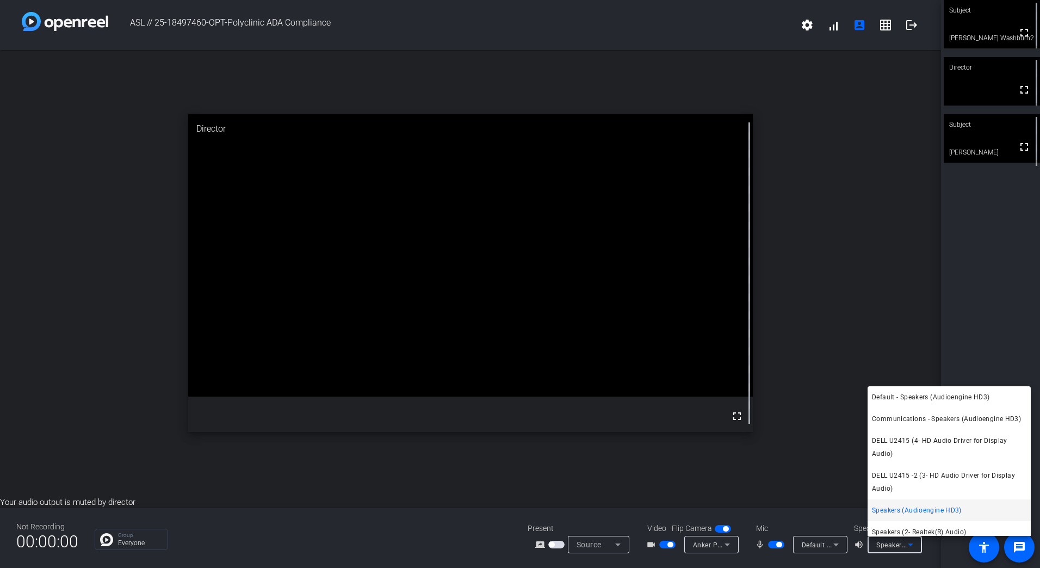
click at [888, 546] on div at bounding box center [520, 284] width 1040 height 568
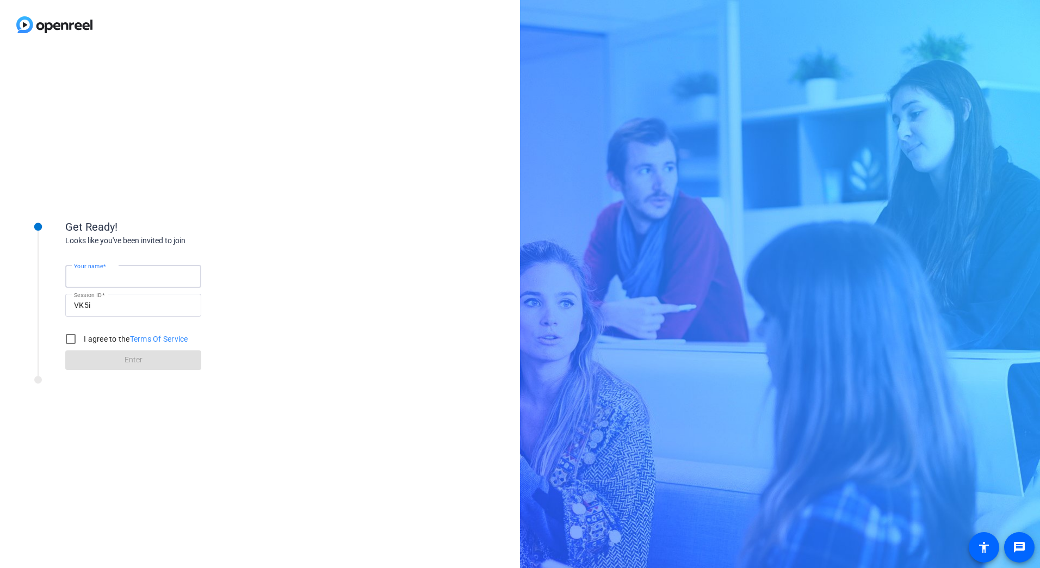
click at [143, 278] on input "Your name" at bounding box center [133, 276] width 119 height 13
type input "[PERSON_NAME]"
click at [71, 341] on input "I agree to the Terms Of Service" at bounding box center [71, 339] width 22 height 22
checkbox input "true"
click at [89, 362] on span at bounding box center [133, 360] width 136 height 26
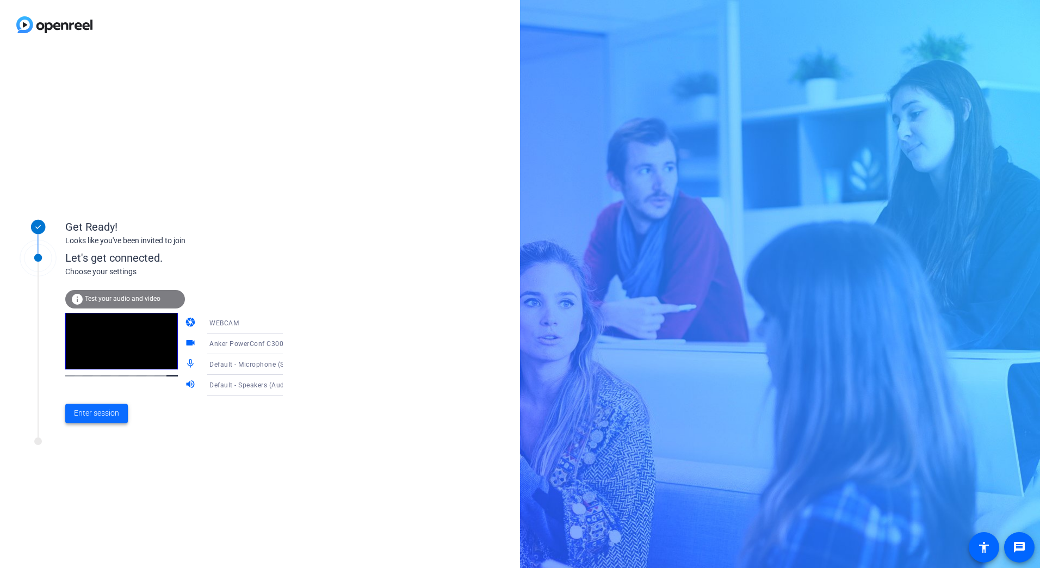
click at [110, 417] on span "Enter session" at bounding box center [96, 412] width 45 height 11
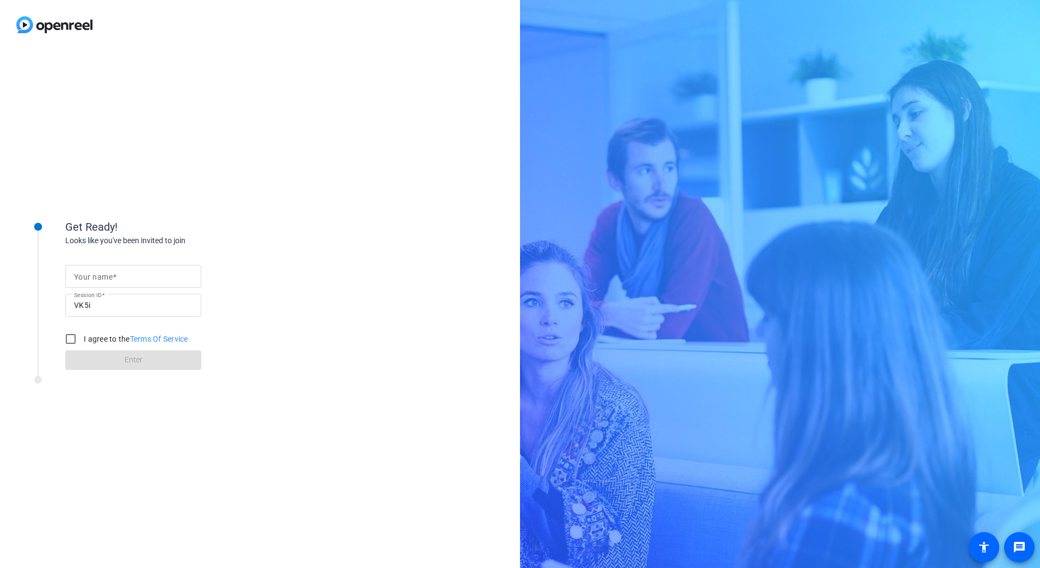
click at [141, 276] on input "Your name" at bounding box center [133, 276] width 119 height 13
type input "[PERSON_NAME]"
click at [74, 337] on input "I agree to the Terms Of Service" at bounding box center [71, 339] width 22 height 22
checkbox input "true"
click at [96, 358] on span at bounding box center [133, 360] width 136 height 26
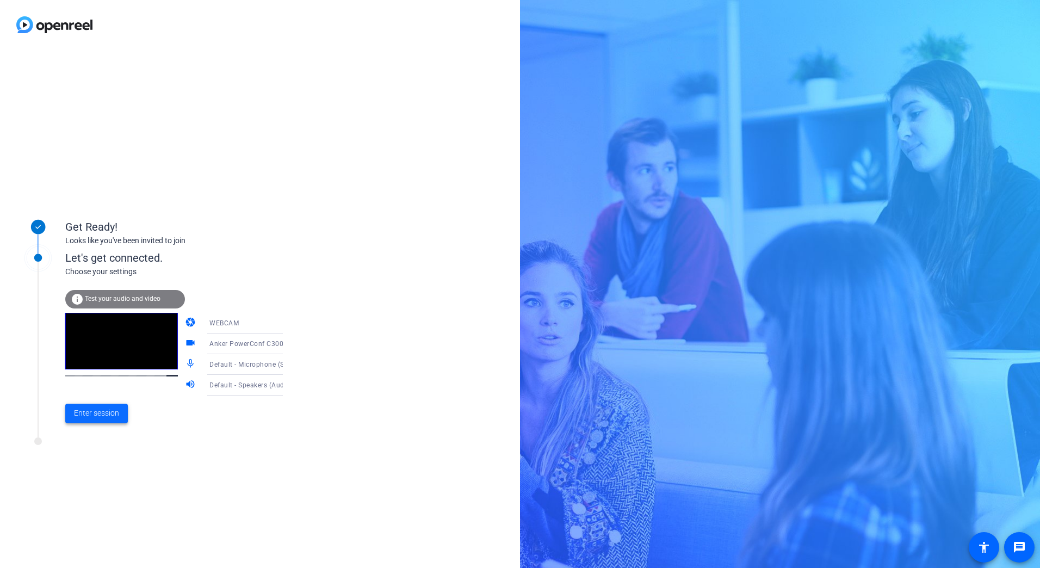
click at [101, 409] on span "Enter session" at bounding box center [96, 412] width 45 height 11
